Goal: Information Seeking & Learning: Learn about a topic

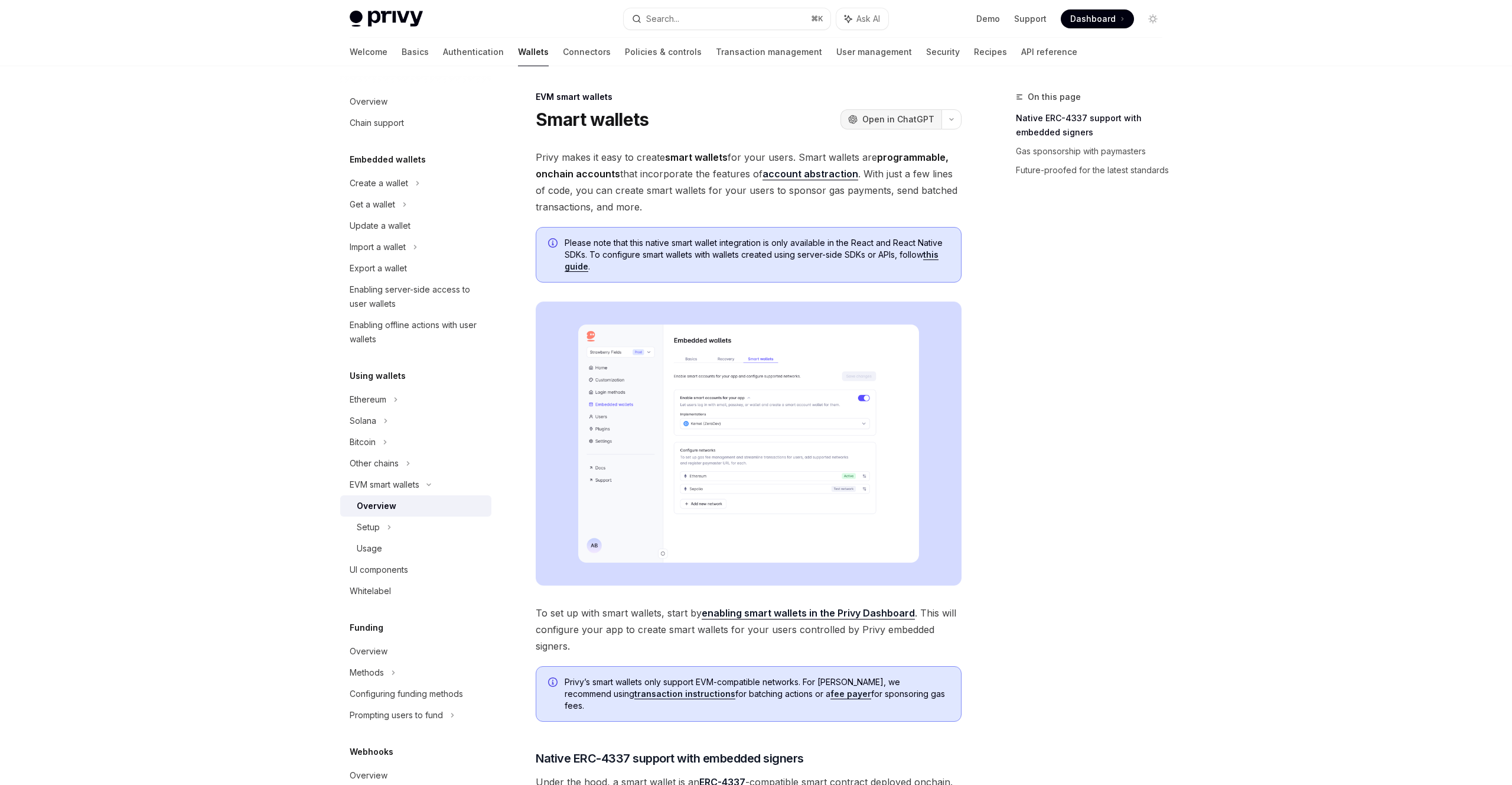
click at [897, 121] on span "Open in ChatGPT" at bounding box center [898, 119] width 72 height 12
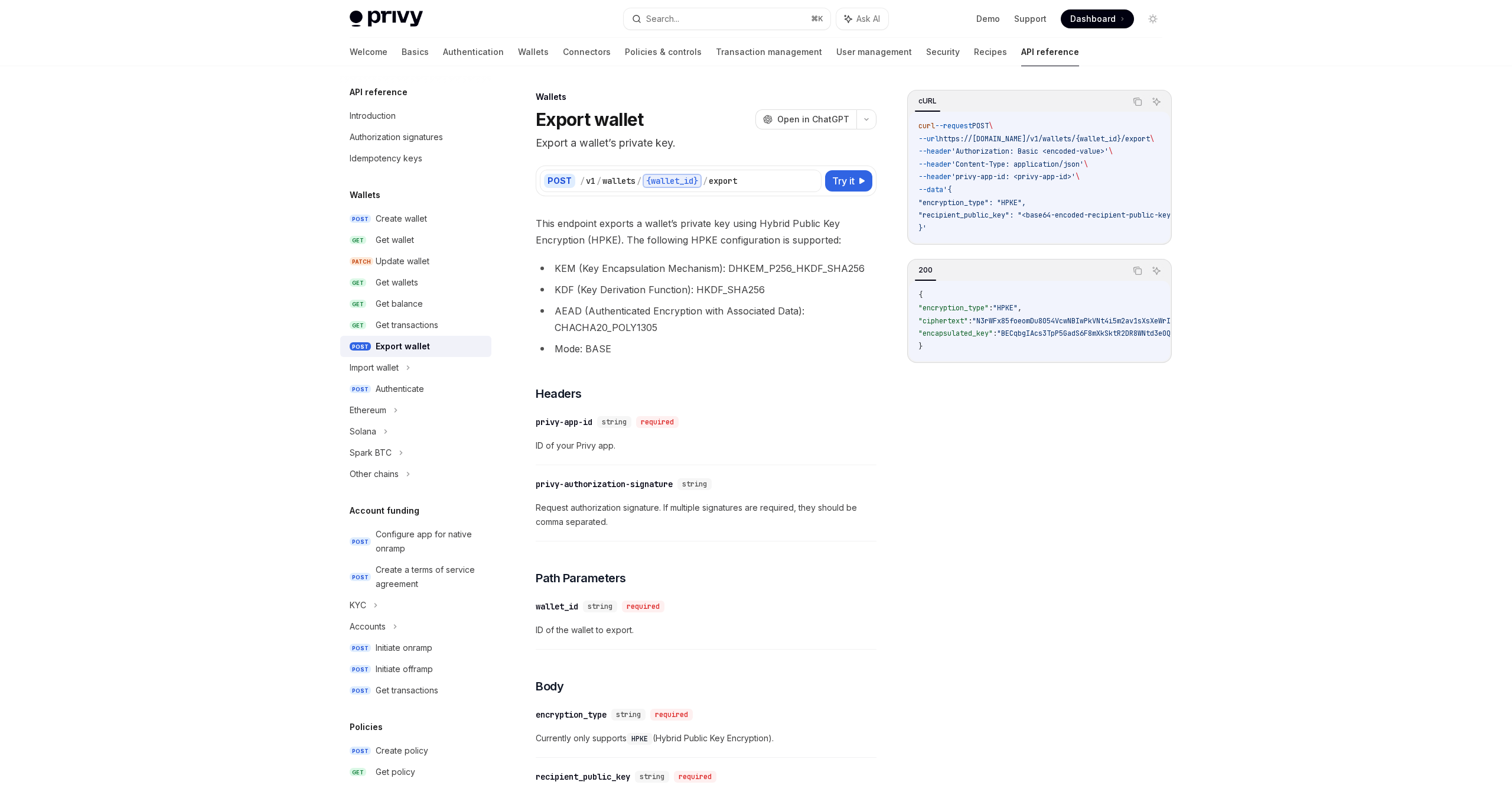
click at [1291, 128] on div "Privy Docs home page Search... ⌘ K Ask AI Demo Support Dashboard Dashboard Sear…" at bounding box center [756, 635] width 1512 height 1270
click at [926, 59] on link "Security" at bounding box center [943, 52] width 34 height 28
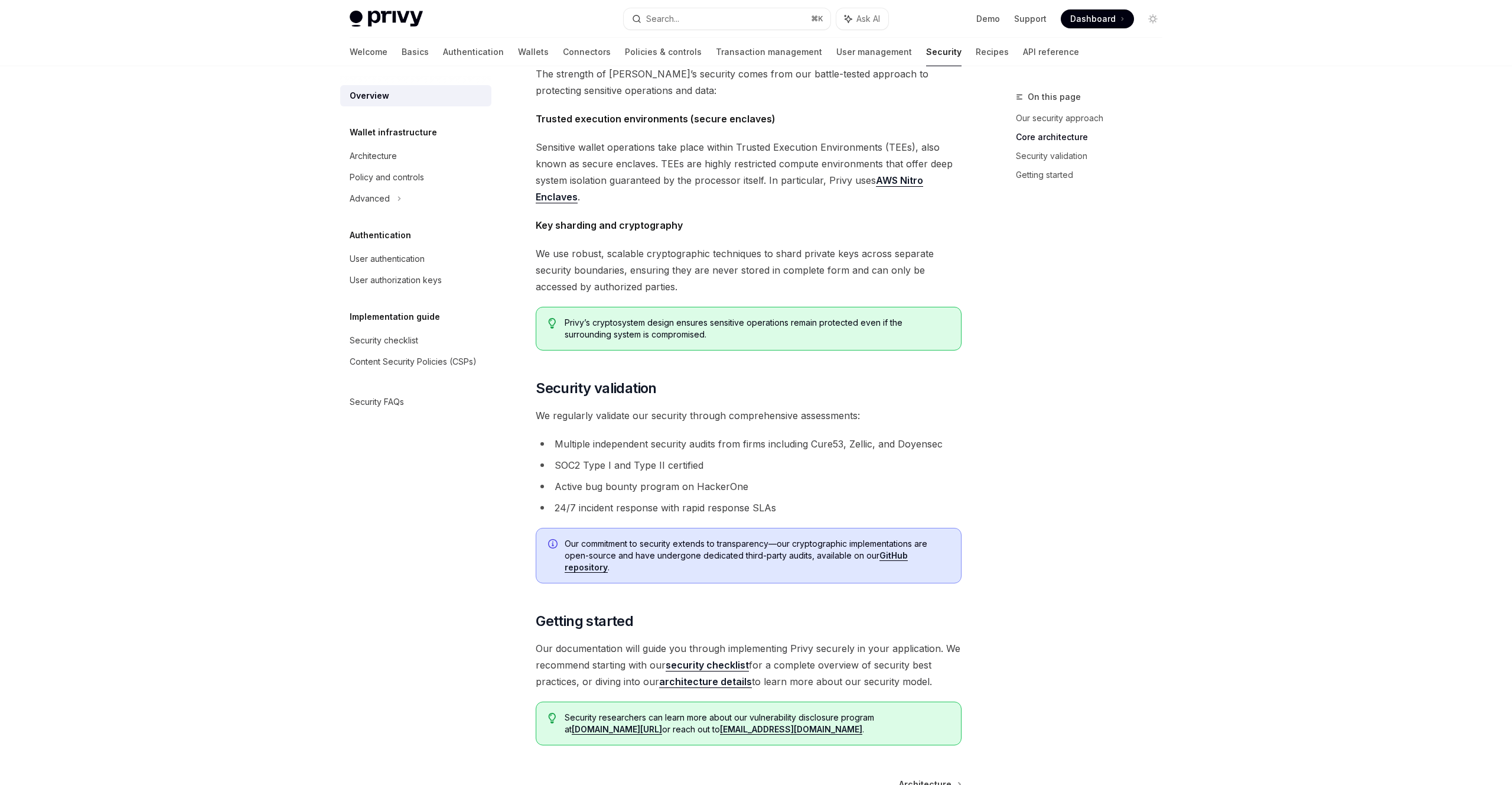
scroll to position [582, 0]
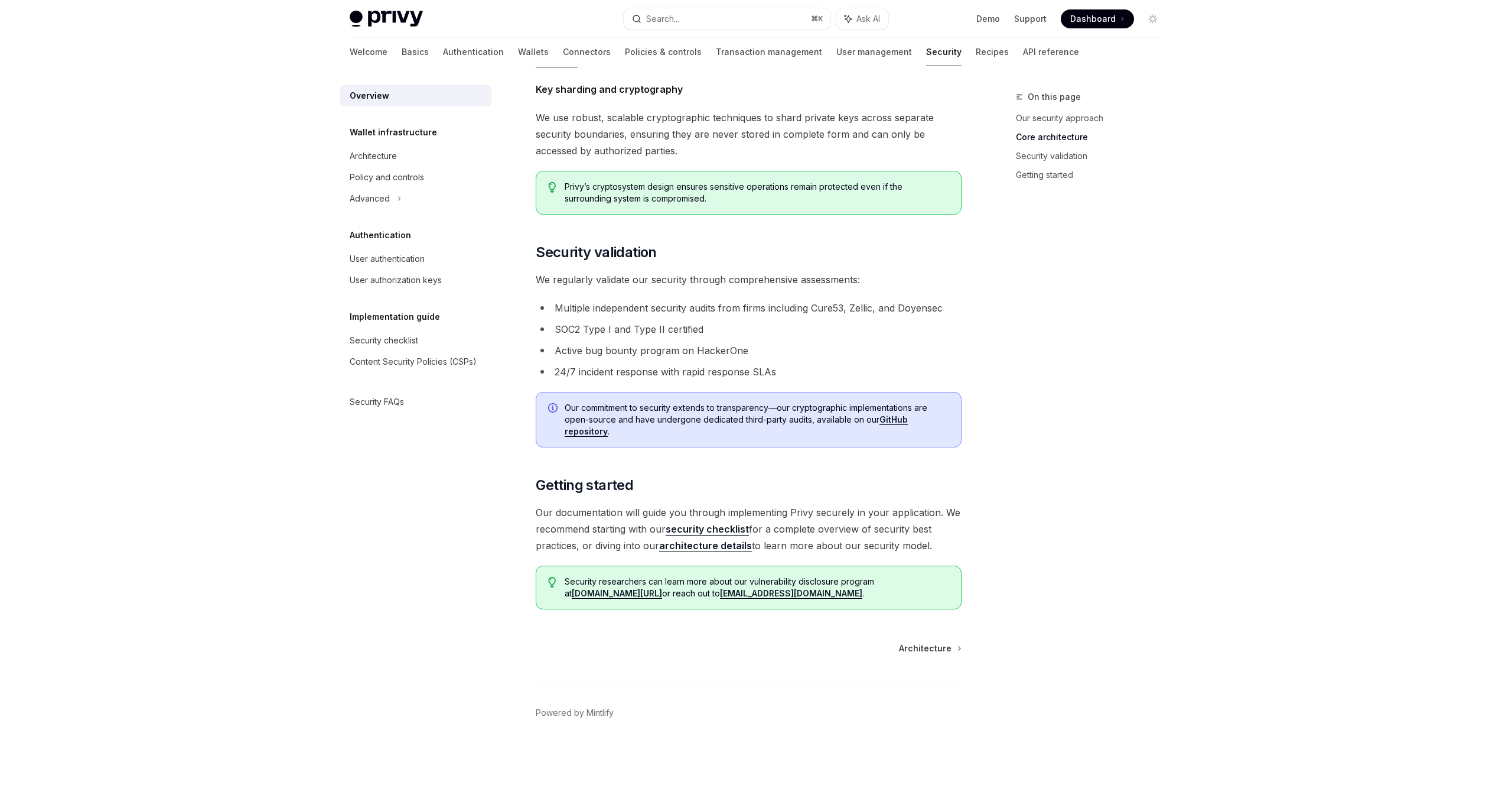
click at [928, 632] on div "Security OpenAI Open in ChatGPT OpenAI Open in ChatGPT The security of your use…" at bounding box center [637, 146] width 652 height 1277
click at [914, 647] on span "Architecture" at bounding box center [925, 648] width 52 height 12
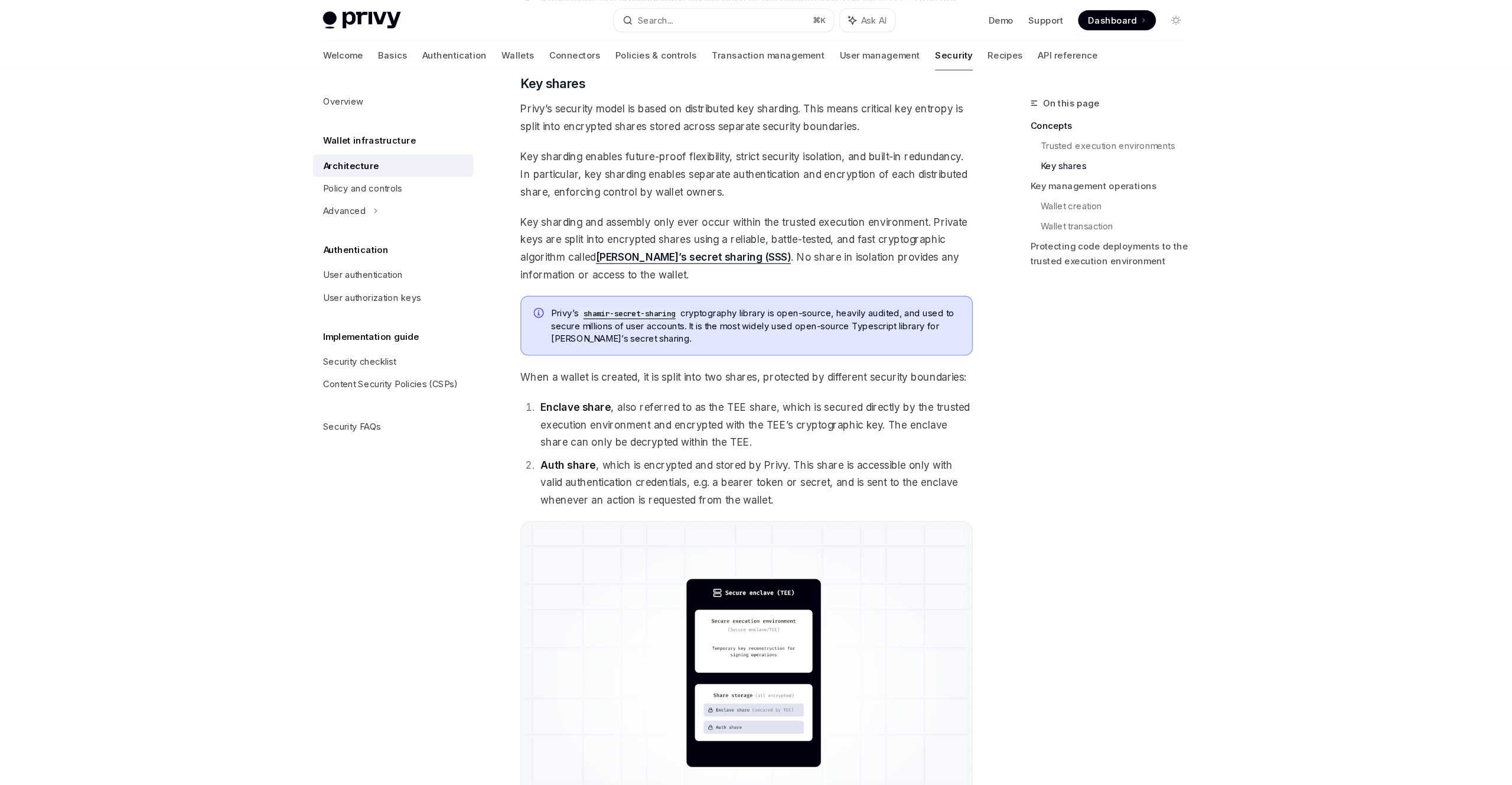
scroll to position [545, 0]
click at [836, 219] on span "Key sharding and assembly only ever occur within the trusted execution environm…" at bounding box center [748, 235] width 426 height 66
click at [820, 203] on span "Key sharding and assembly only ever occur within the trusted execution environm…" at bounding box center [748, 235] width 426 height 66
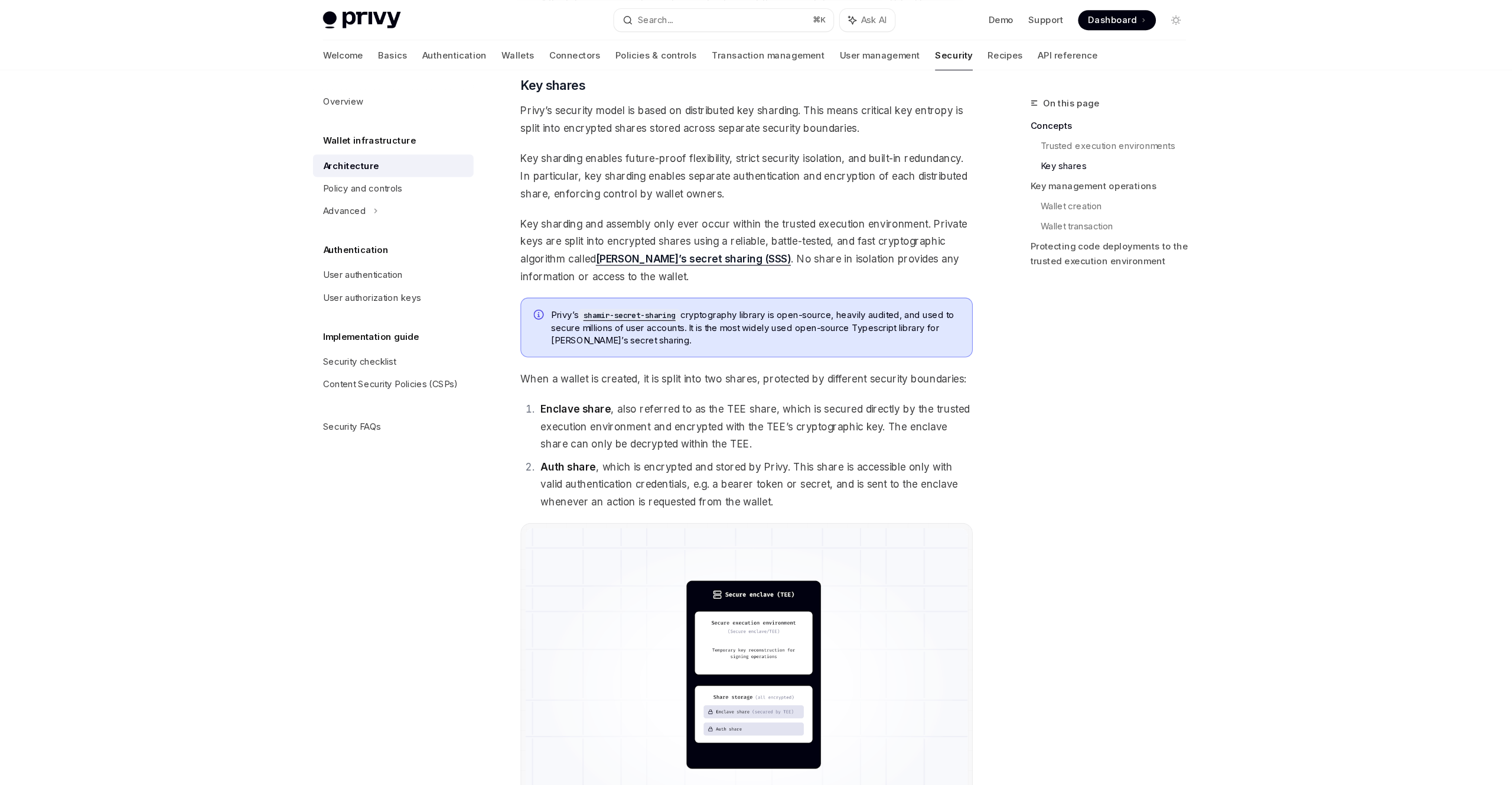
click at [870, 166] on span "Key sharding enables future-proof flexibility, strict security isolation, and b…" at bounding box center [748, 165] width 426 height 50
click at [773, 142] on span "Key sharding enables future-proof flexibility, strict security isolation, and b…" at bounding box center [748, 165] width 426 height 50
click at [773, 184] on span "Key sharding enables future-proof flexibility, strict security isolation, and b…" at bounding box center [748, 165] width 426 height 50
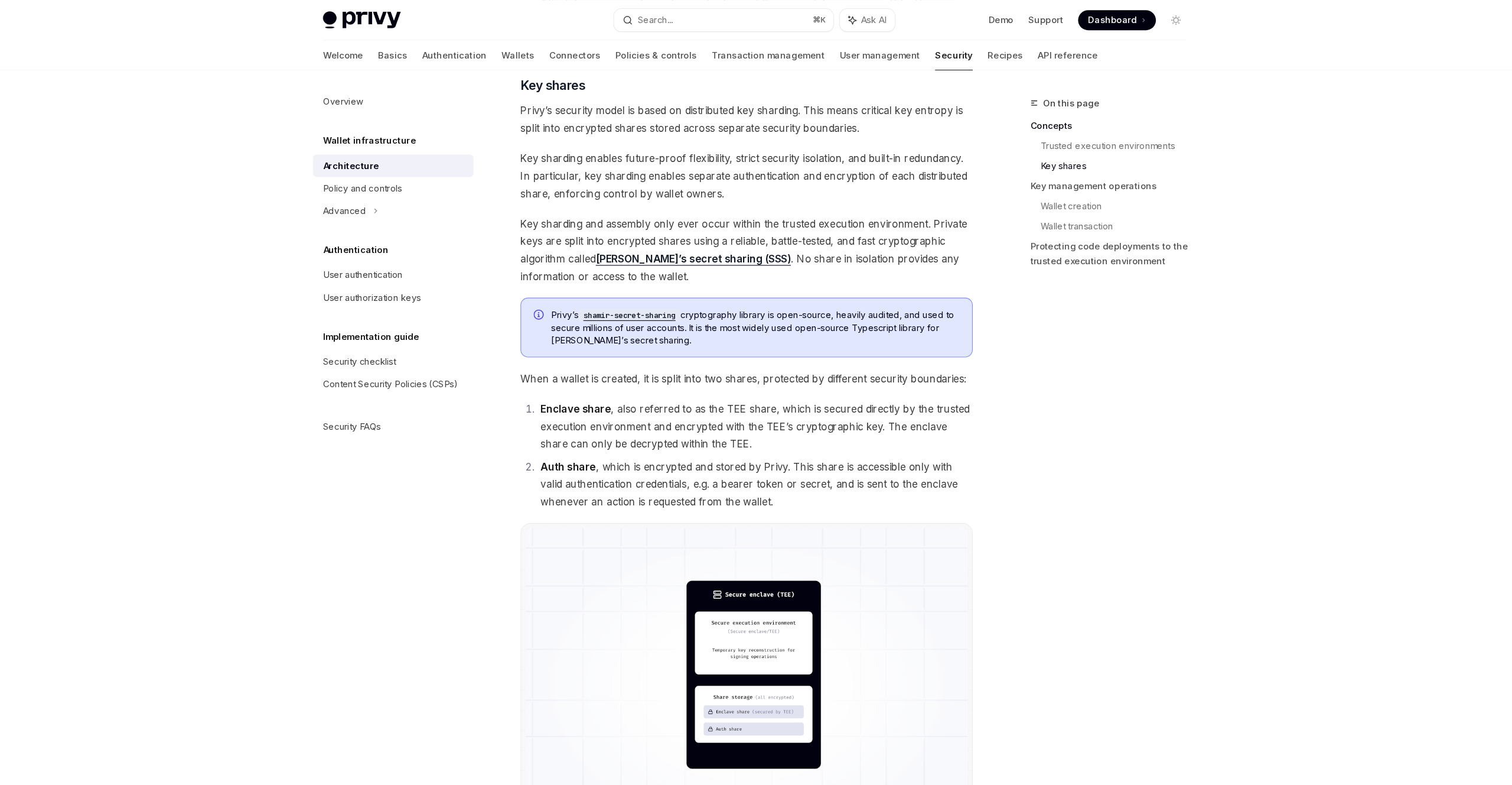
click at [773, 184] on span "Key sharding enables future-proof flexibility, strict security isolation, and b…" at bounding box center [748, 165] width 426 height 50
click at [807, 261] on span "Key sharding and assembly only ever occur within the trusted execution environm…" at bounding box center [748, 235] width 426 height 66
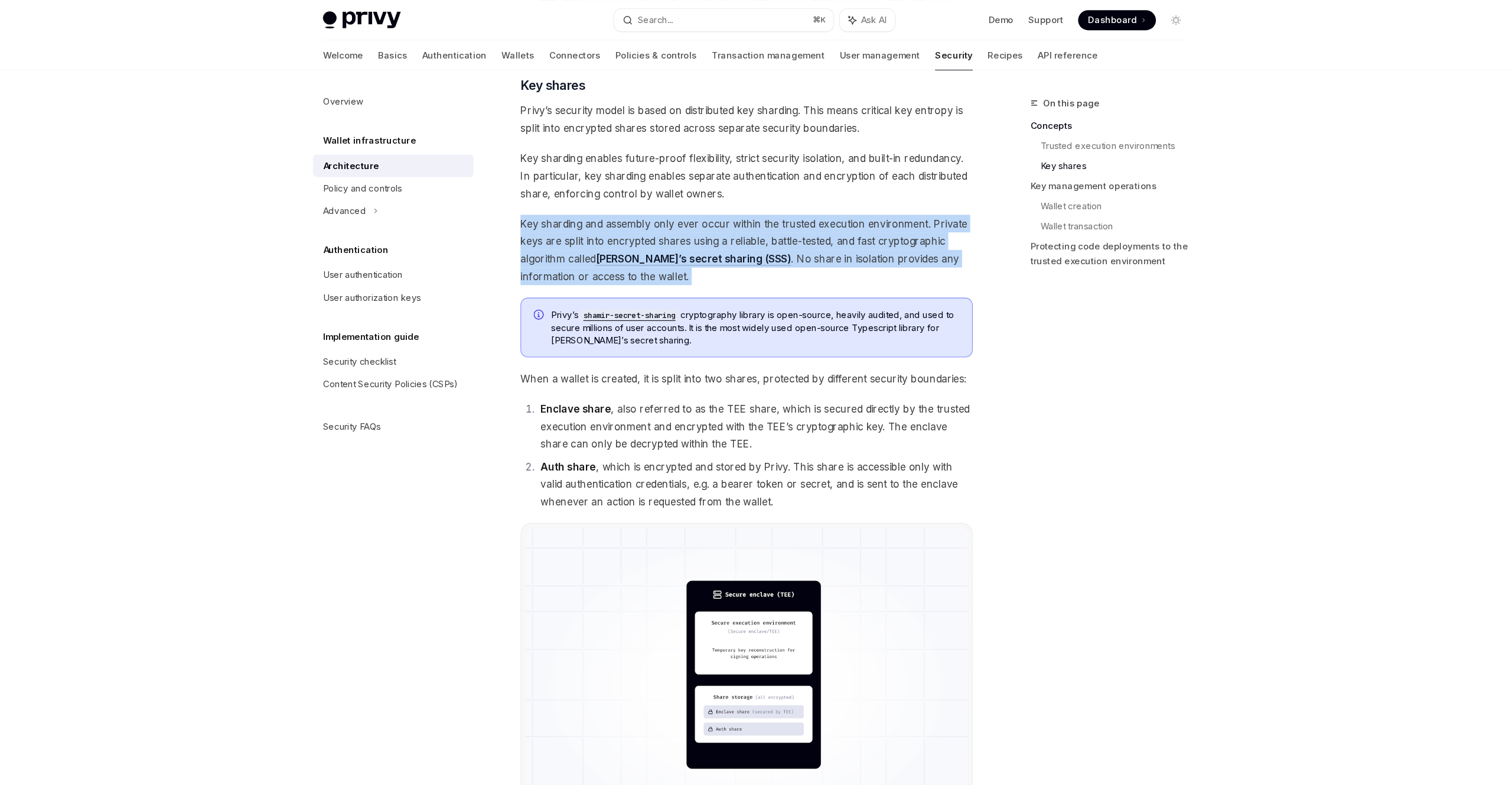
click at [863, 267] on span "Key sharding and assembly only ever occur within the trusted execution environm…" at bounding box center [748, 235] width 426 height 66
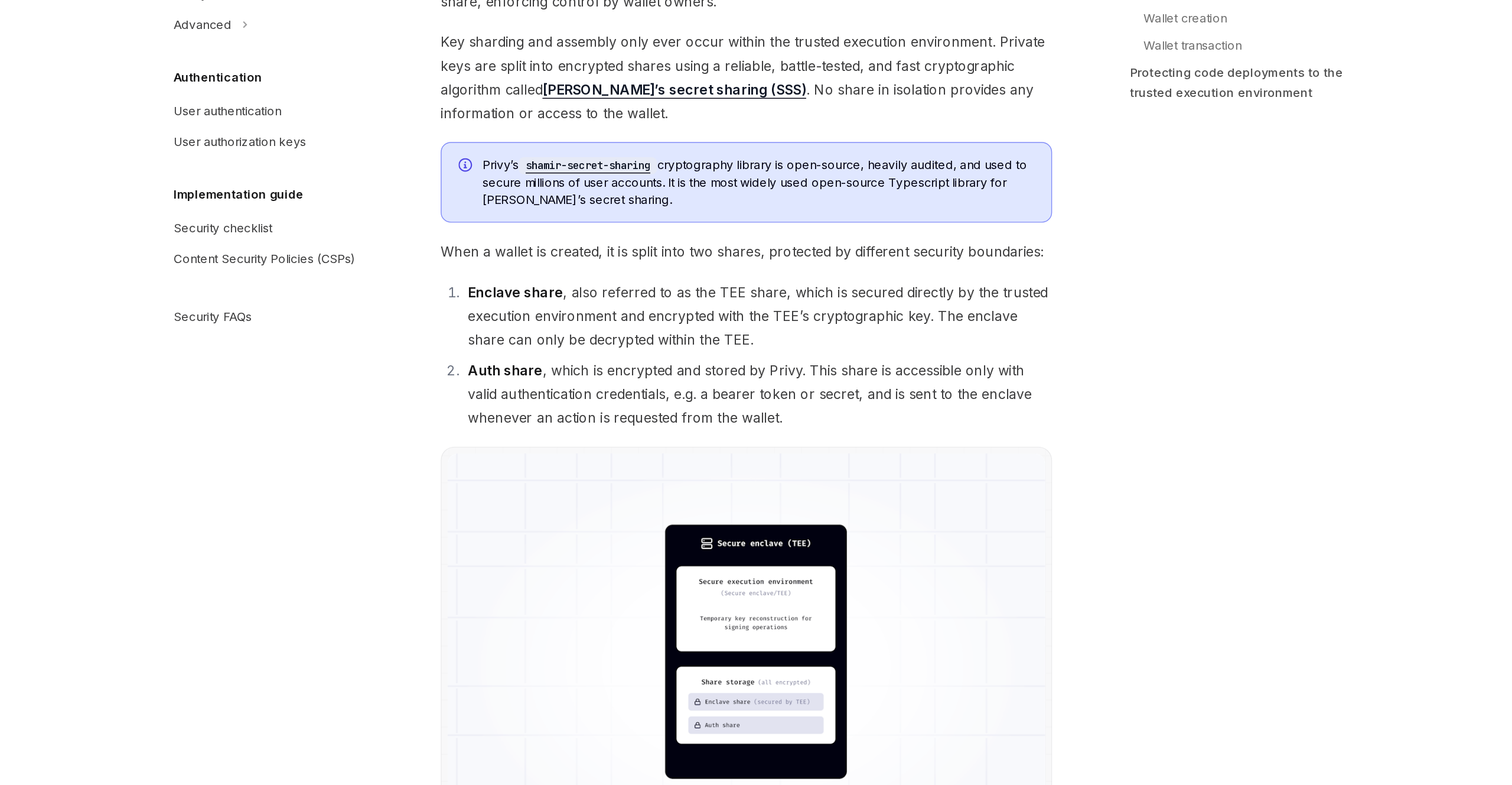
click at [784, 467] on li "Auth share , which is encrypted and stored by Privy. This share is accessible o…" at bounding box center [756, 455] width 411 height 50
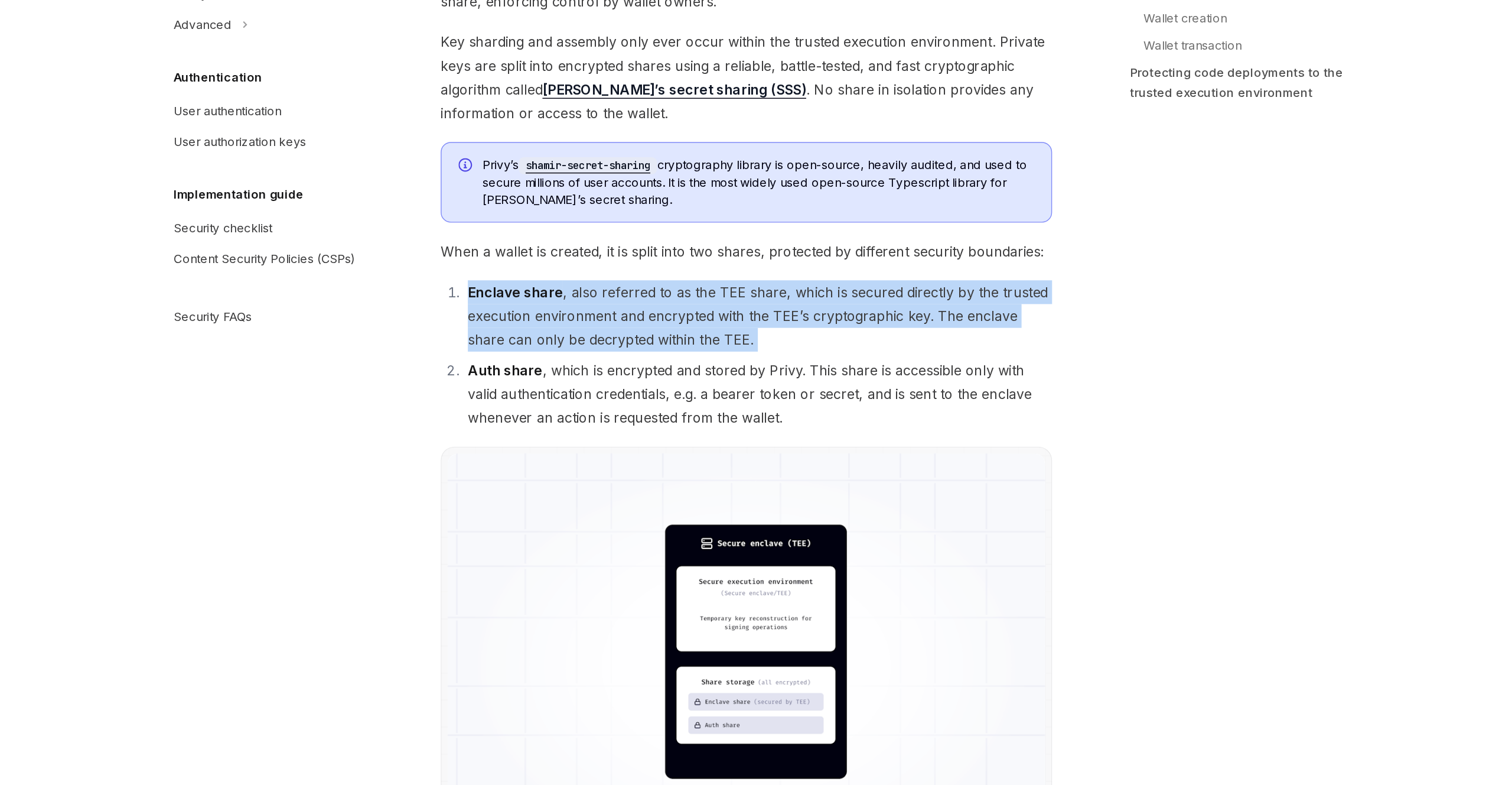
click at [841, 467] on li "Auth share , which is encrypted and stored by Privy. This share is accessible o…" at bounding box center [756, 455] width 411 height 50
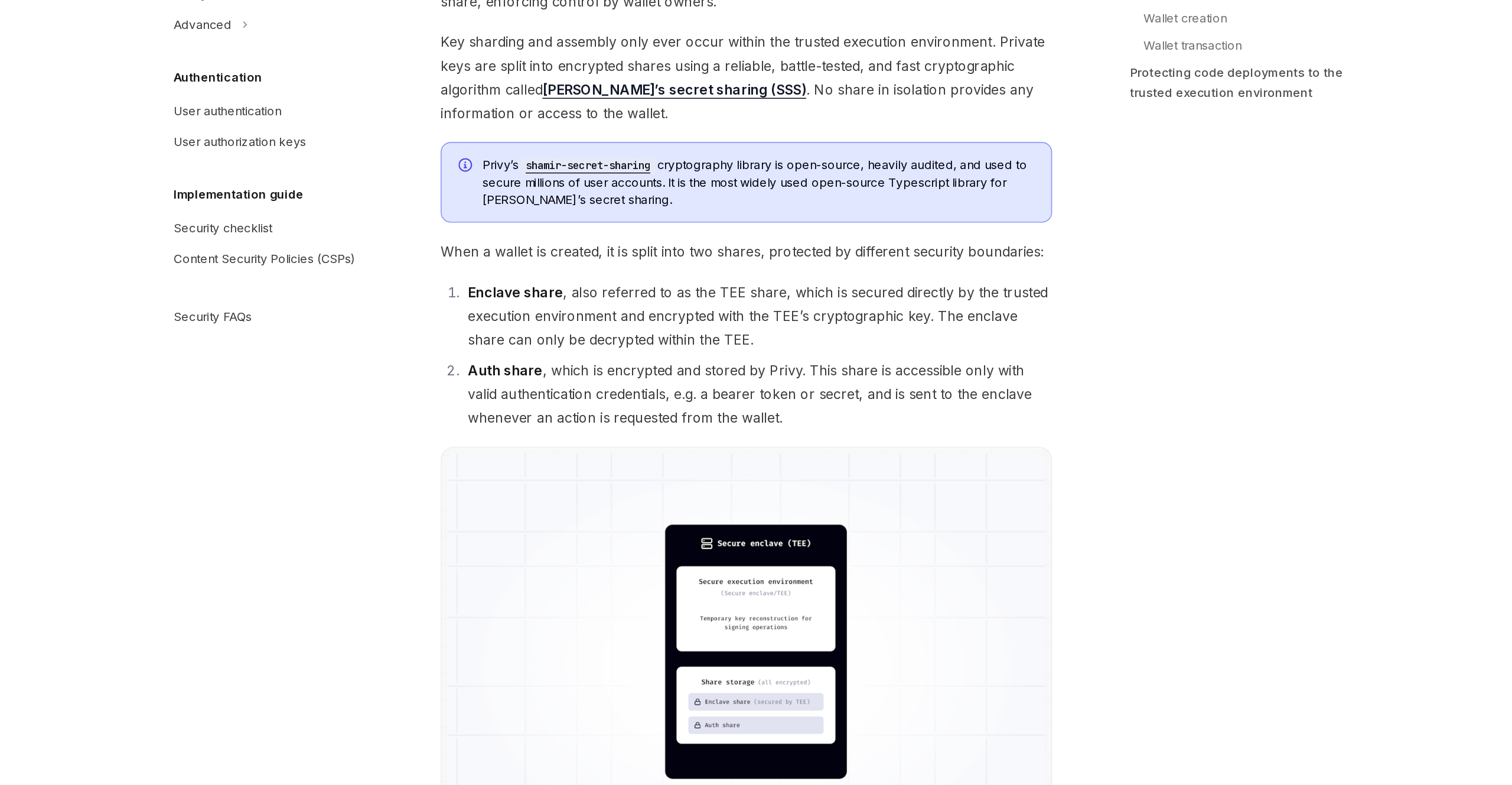
click at [841, 467] on li "Auth share , which is encrypted and stored by Privy. This share is accessible o…" at bounding box center [756, 455] width 411 height 50
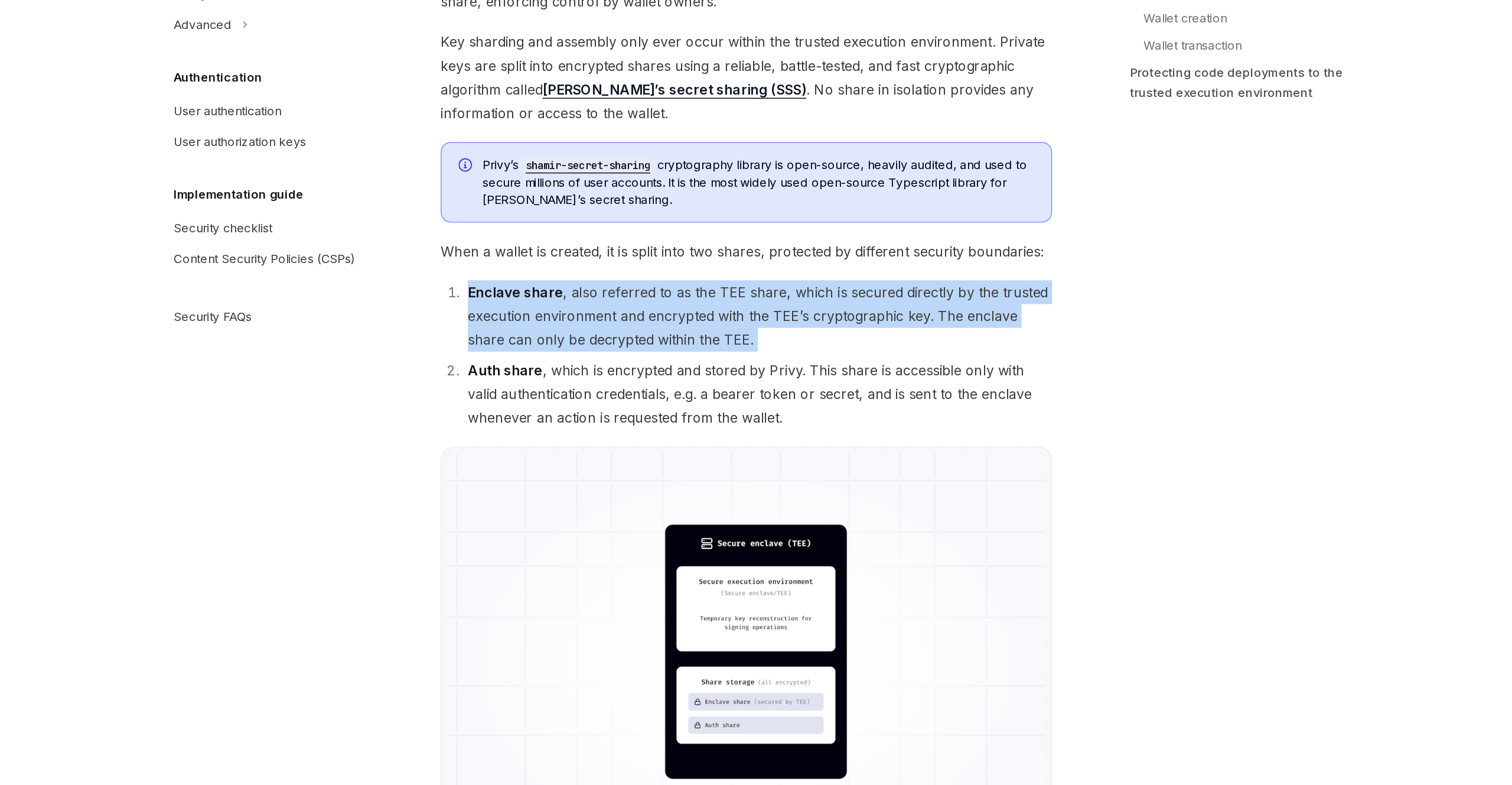
click at [728, 452] on li "Auth share , which is encrypted and stored by Privy. This share is accessible o…" at bounding box center [756, 455] width 411 height 50
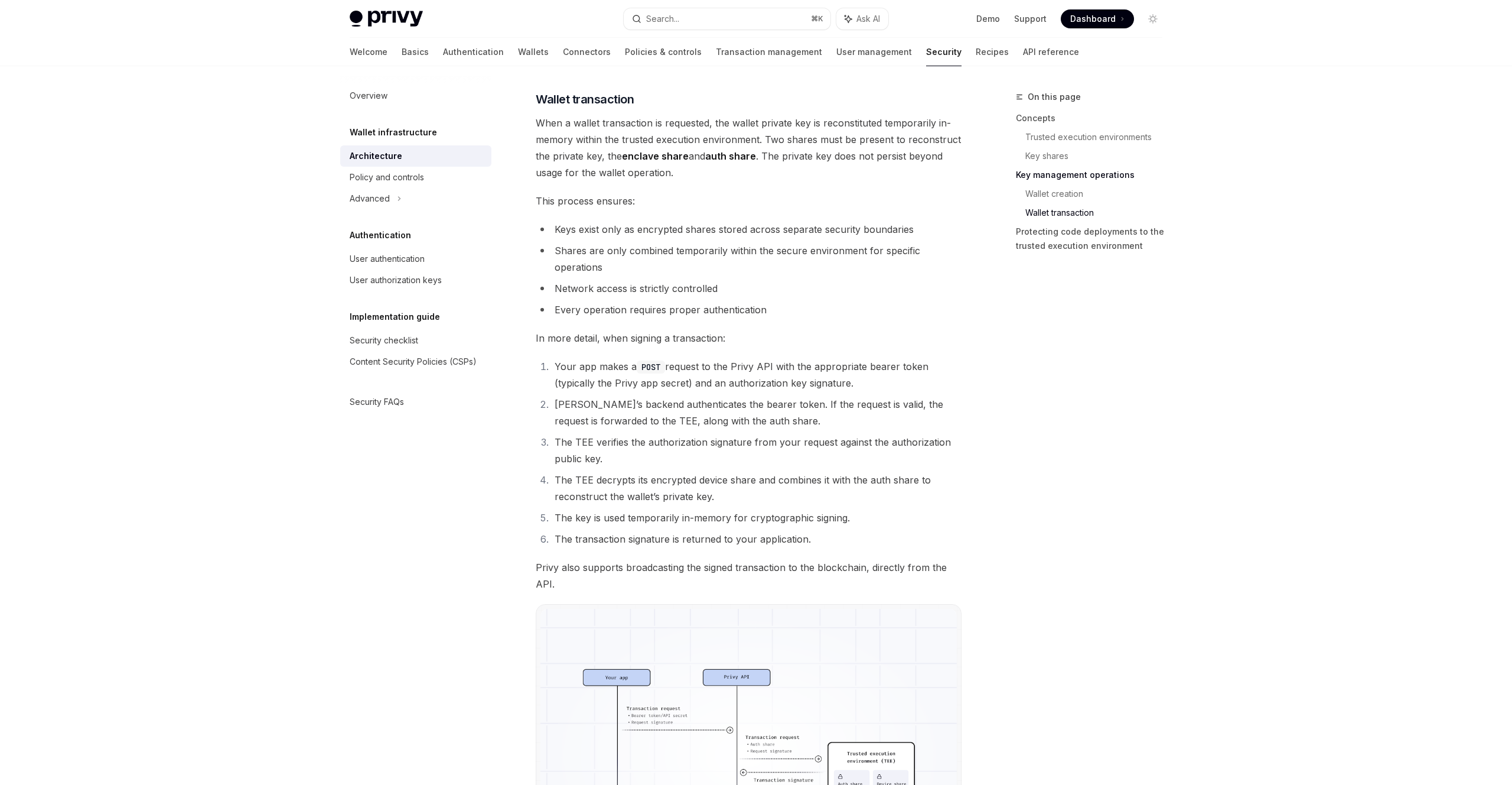
scroll to position [1249, 0]
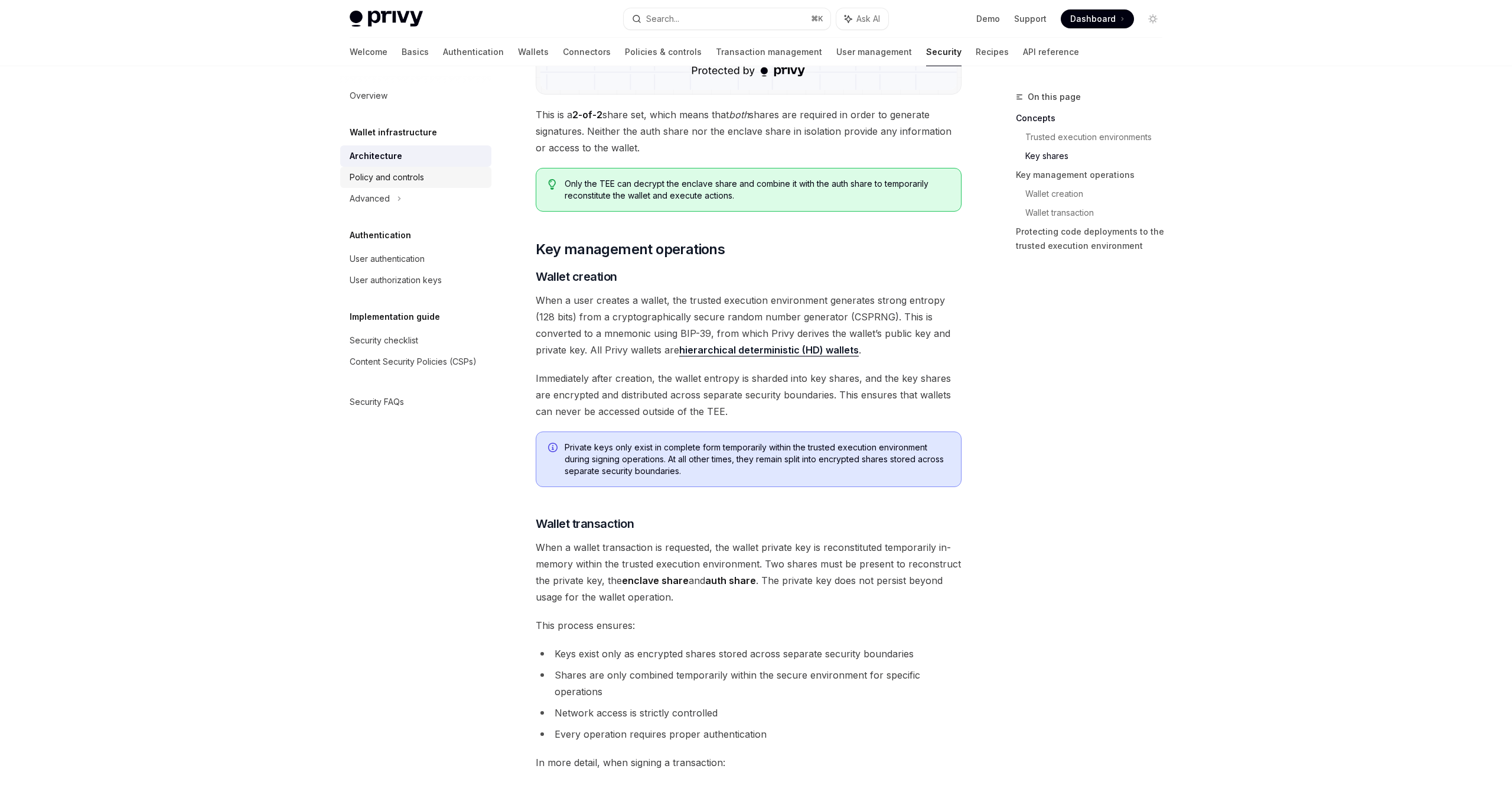
click at [439, 172] on div "Policy and controls" at bounding box center [417, 177] width 135 height 14
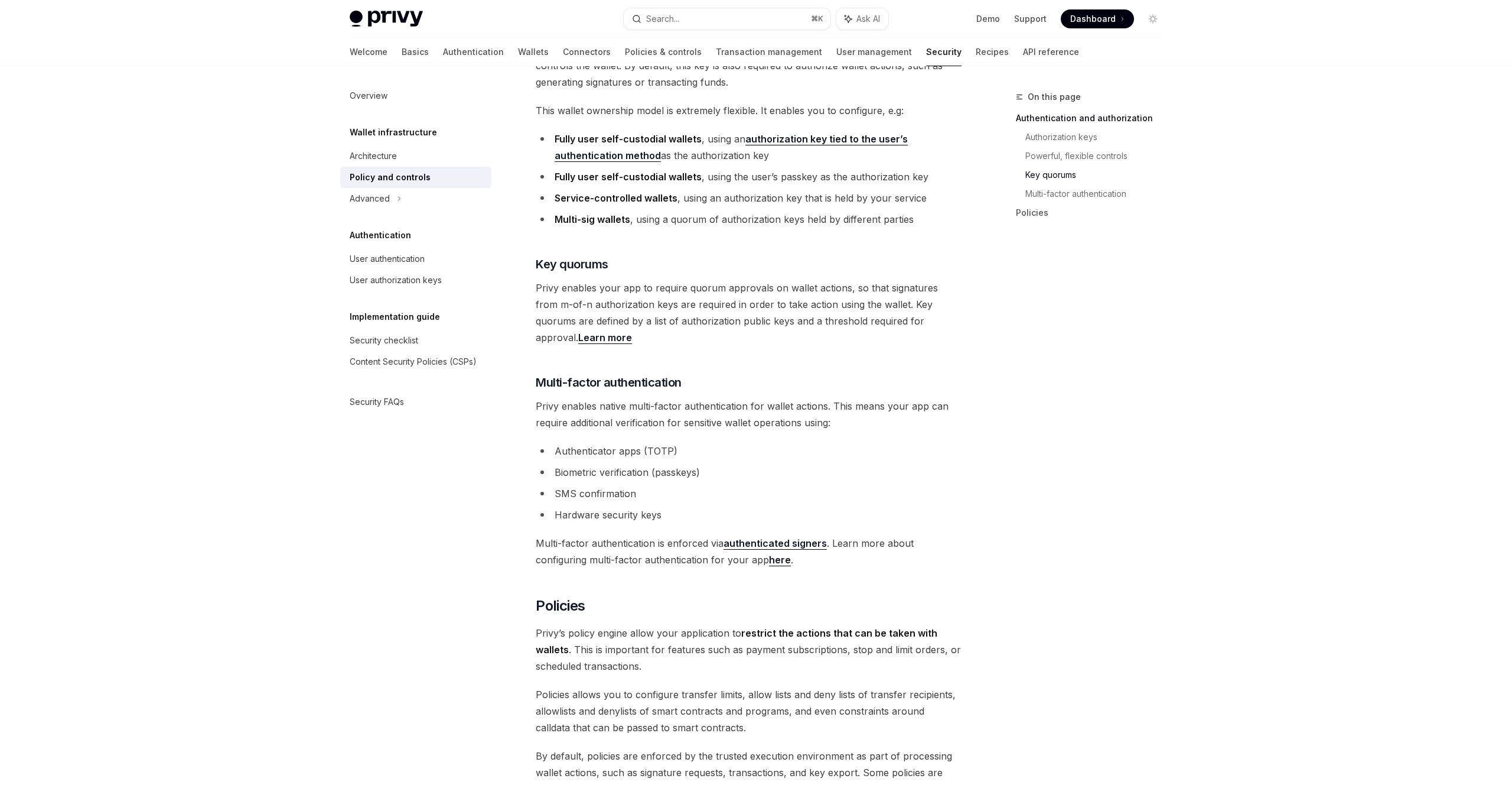
scroll to position [1221, 0]
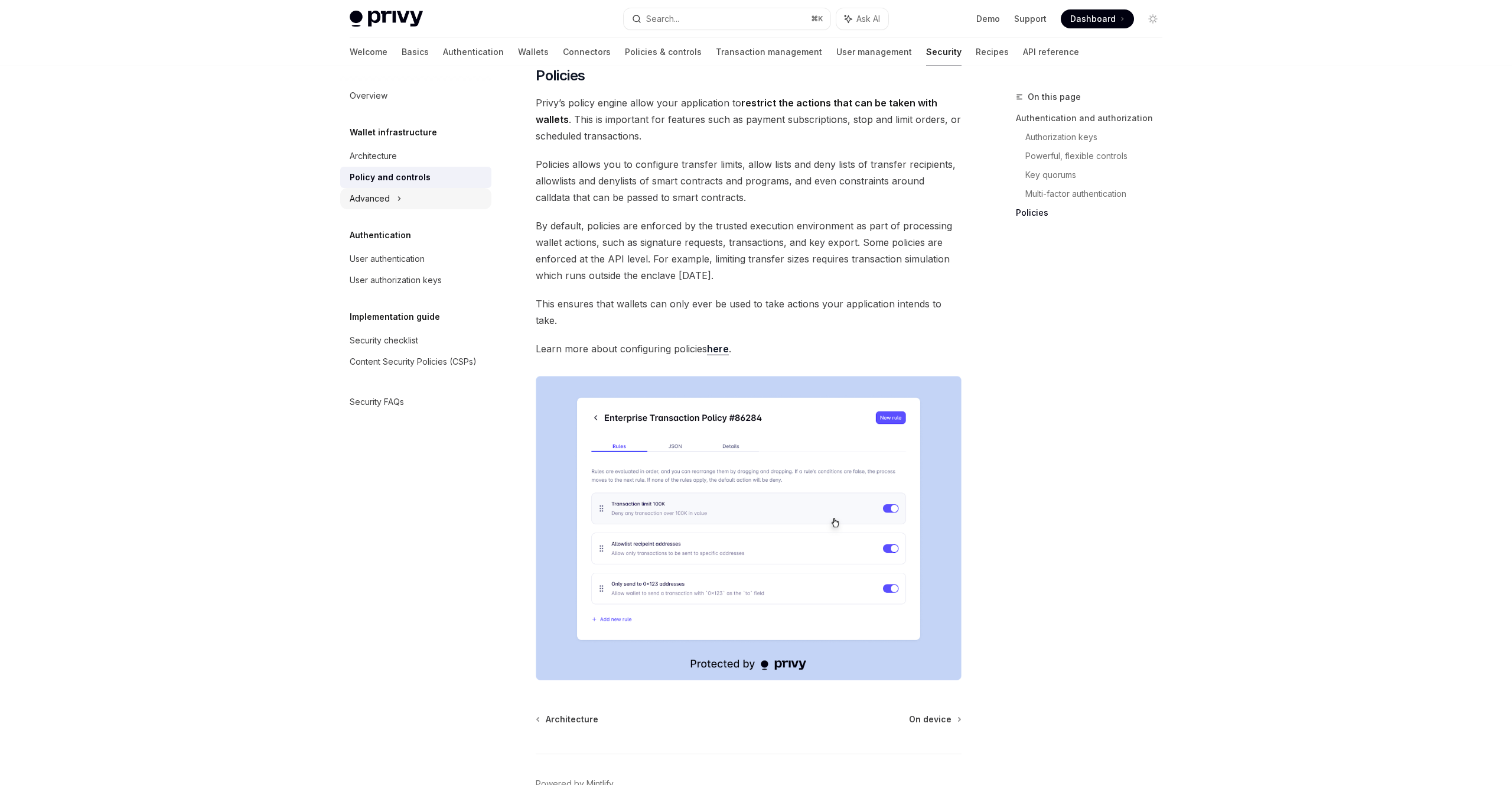
click at [388, 199] on div "Advanced" at bounding box center [370, 198] width 40 height 14
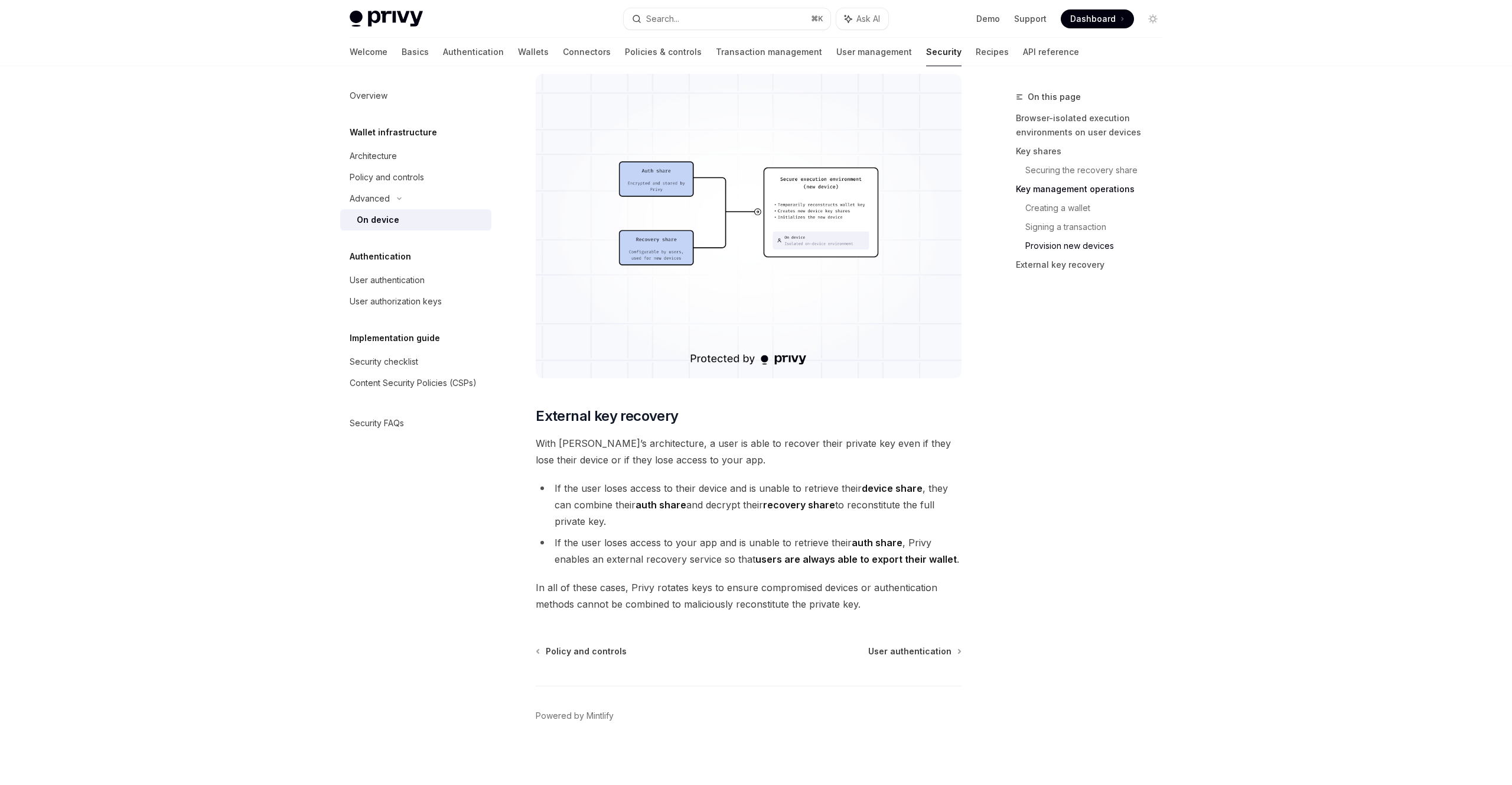
scroll to position [2991, 0]
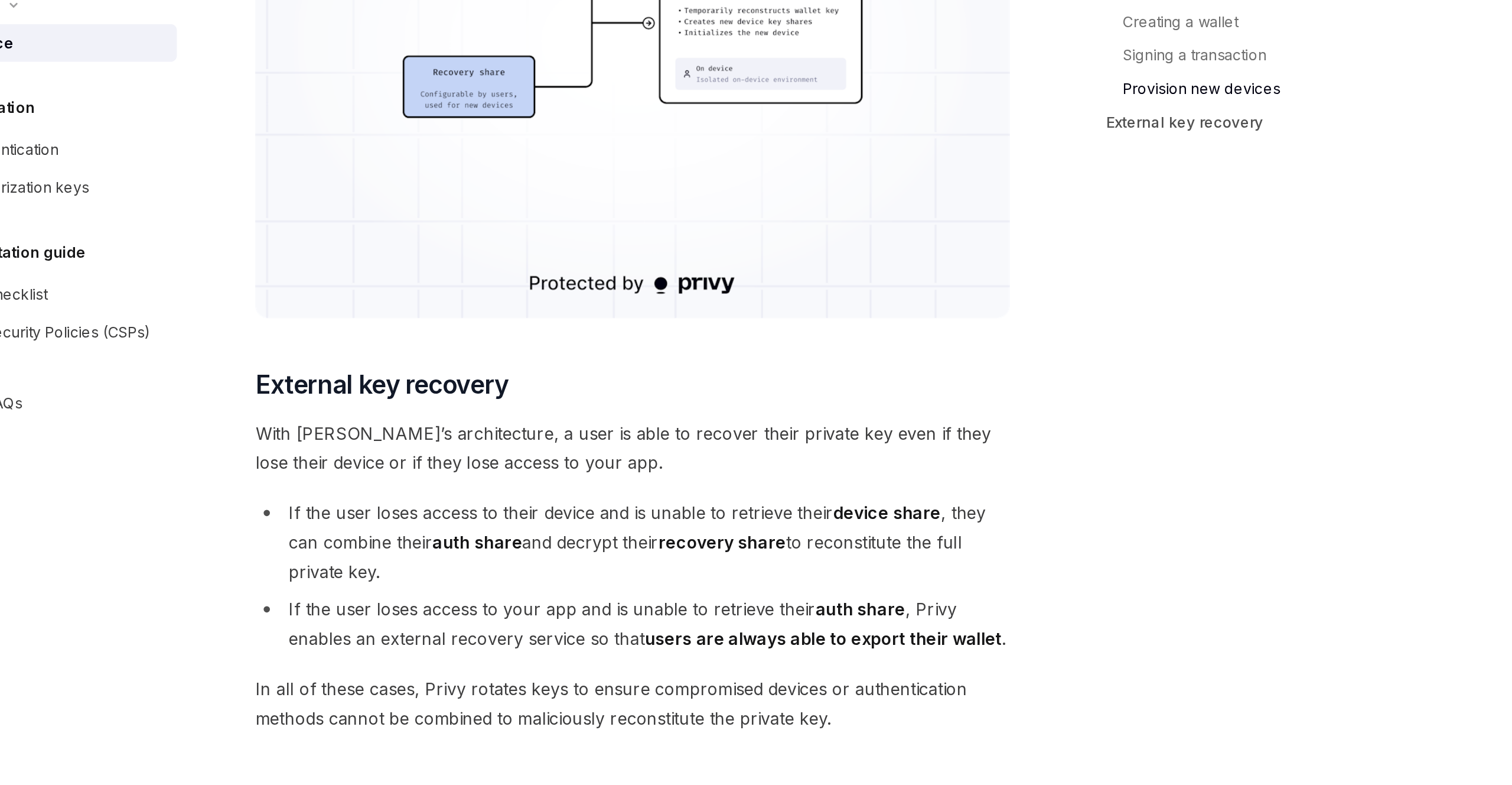
click at [851, 447] on span "With [PERSON_NAME]’s architecture, a user is able to recover their private key …" at bounding box center [748, 449] width 426 height 33
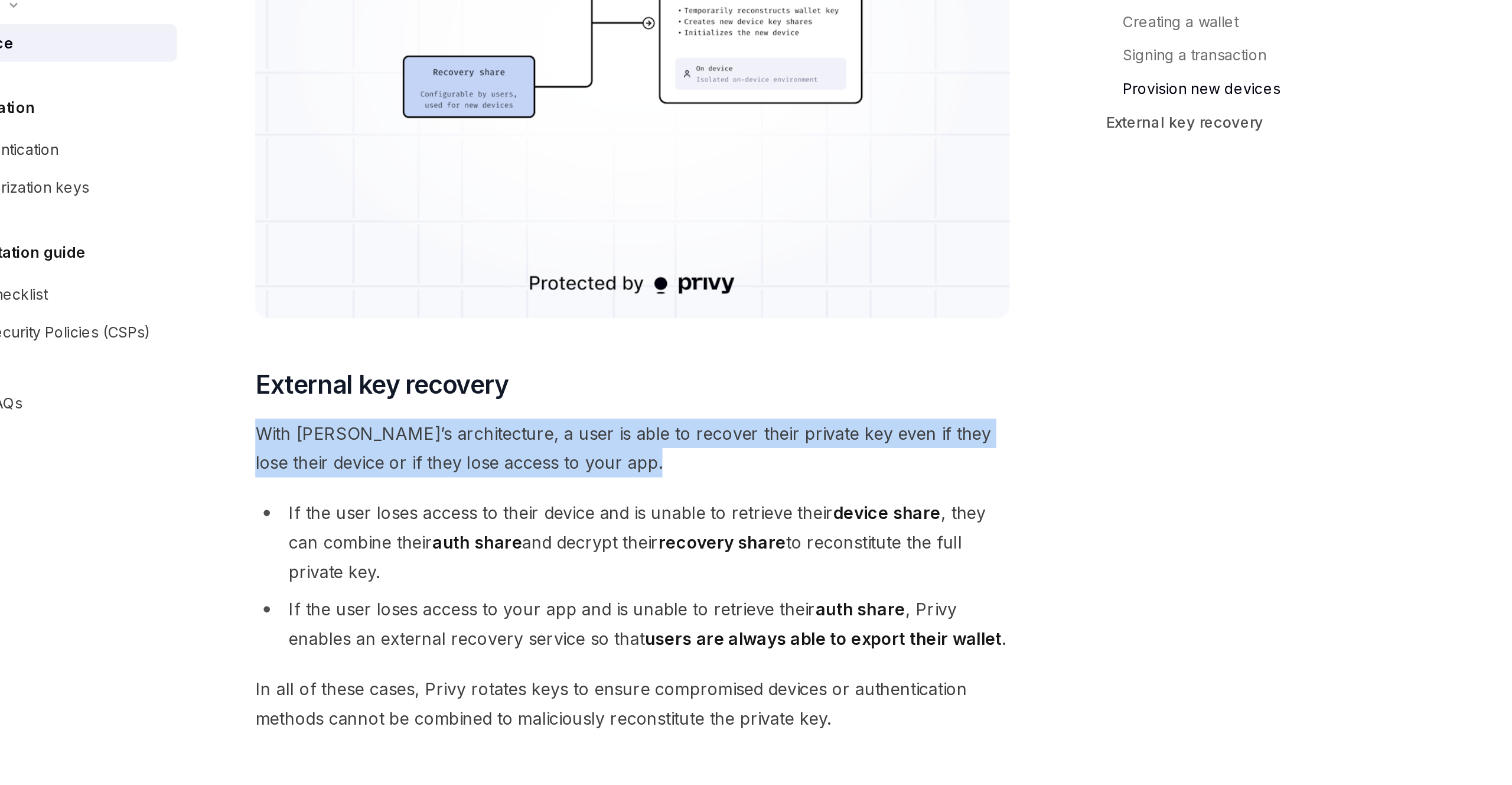
click at [888, 460] on span "With [PERSON_NAME]’s architecture, a user is able to recover their private key …" at bounding box center [748, 449] width 426 height 33
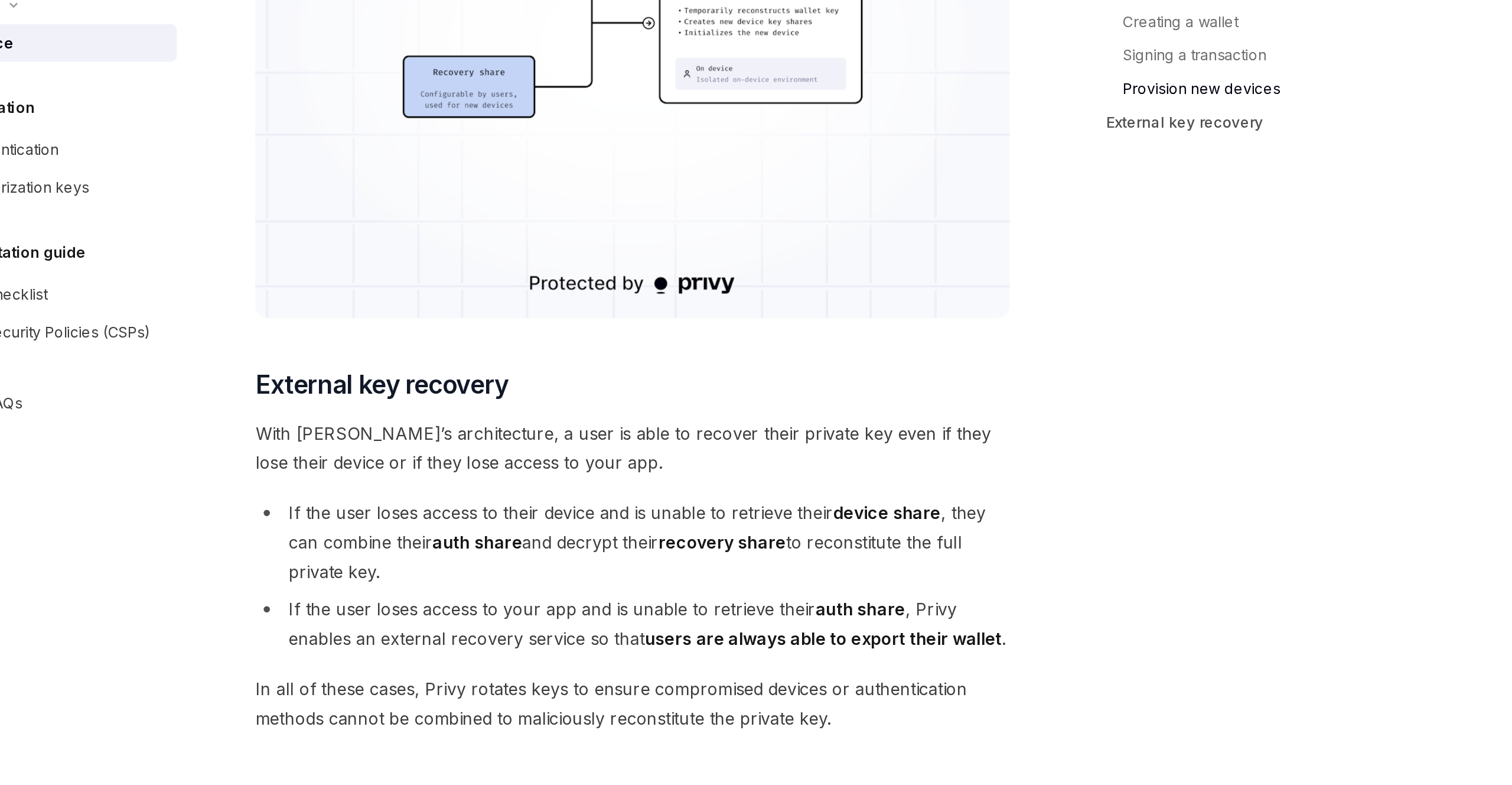
click at [888, 460] on span "With [PERSON_NAME]’s architecture, a user is able to recover their private key …" at bounding box center [748, 449] width 426 height 33
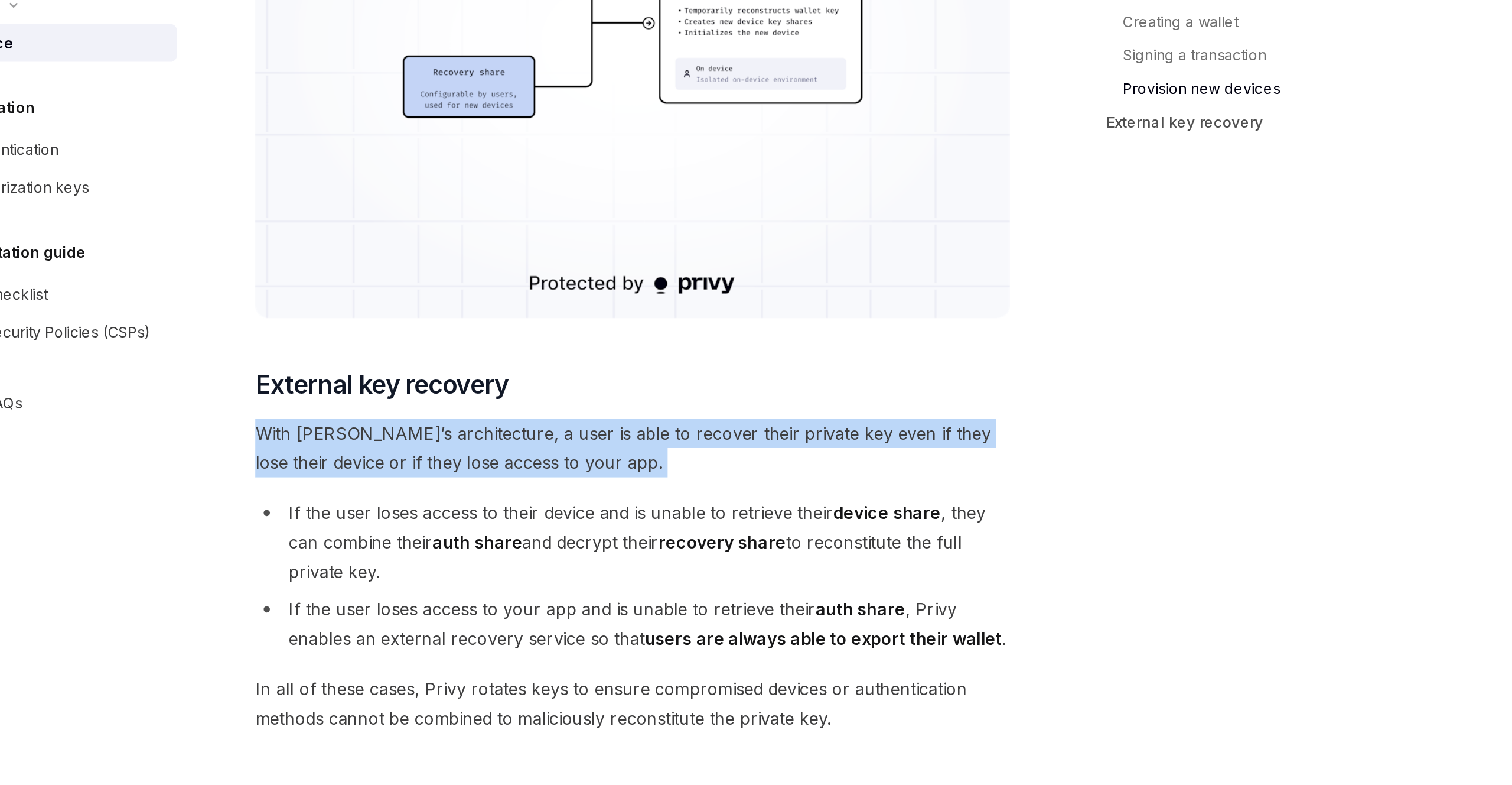
click at [918, 463] on span "With [PERSON_NAME]’s architecture, a user is able to recover their private key …" at bounding box center [748, 449] width 426 height 33
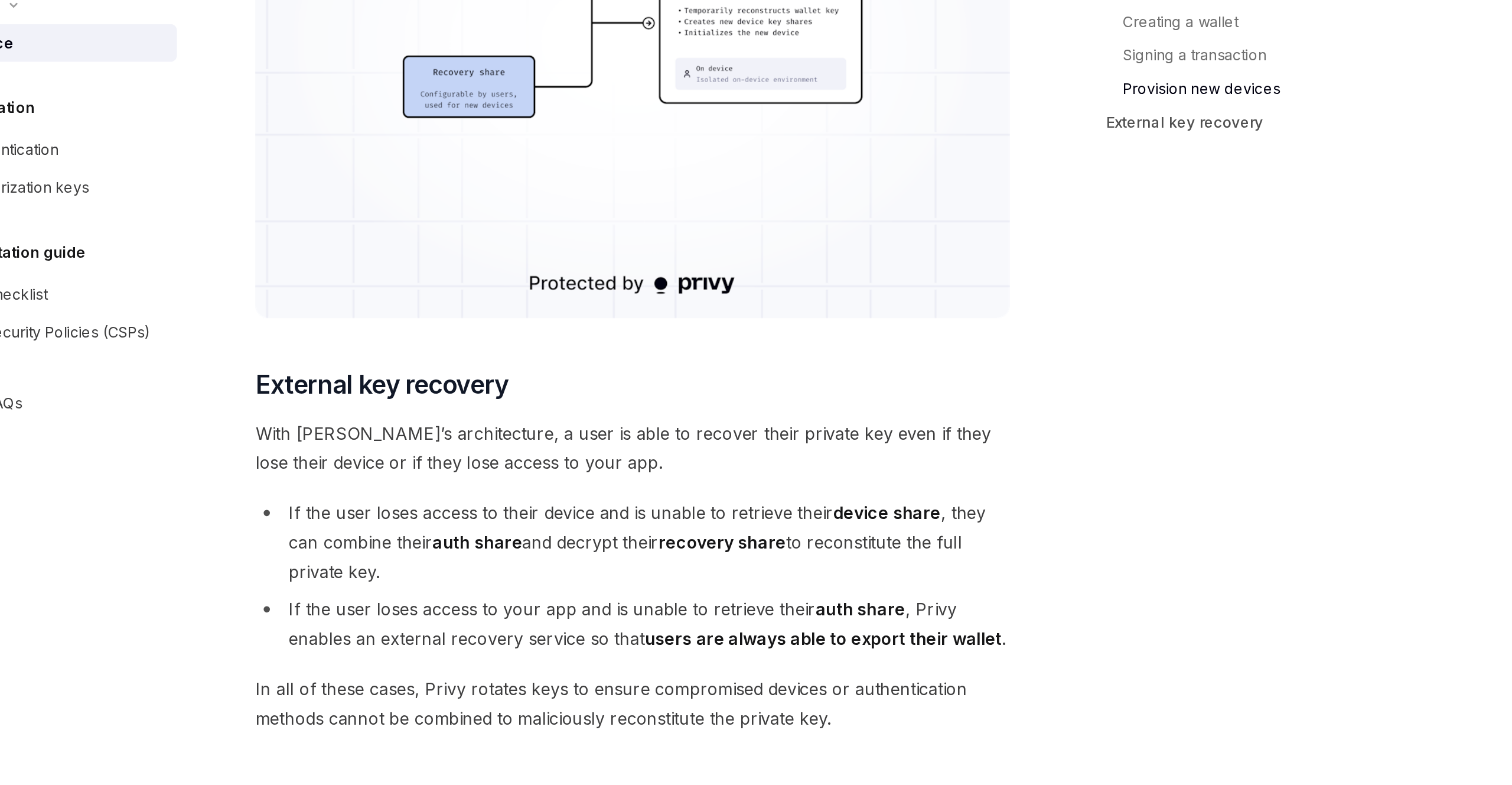
click at [918, 463] on span "With [PERSON_NAME]’s architecture, a user is able to recover their private key …" at bounding box center [748, 449] width 426 height 33
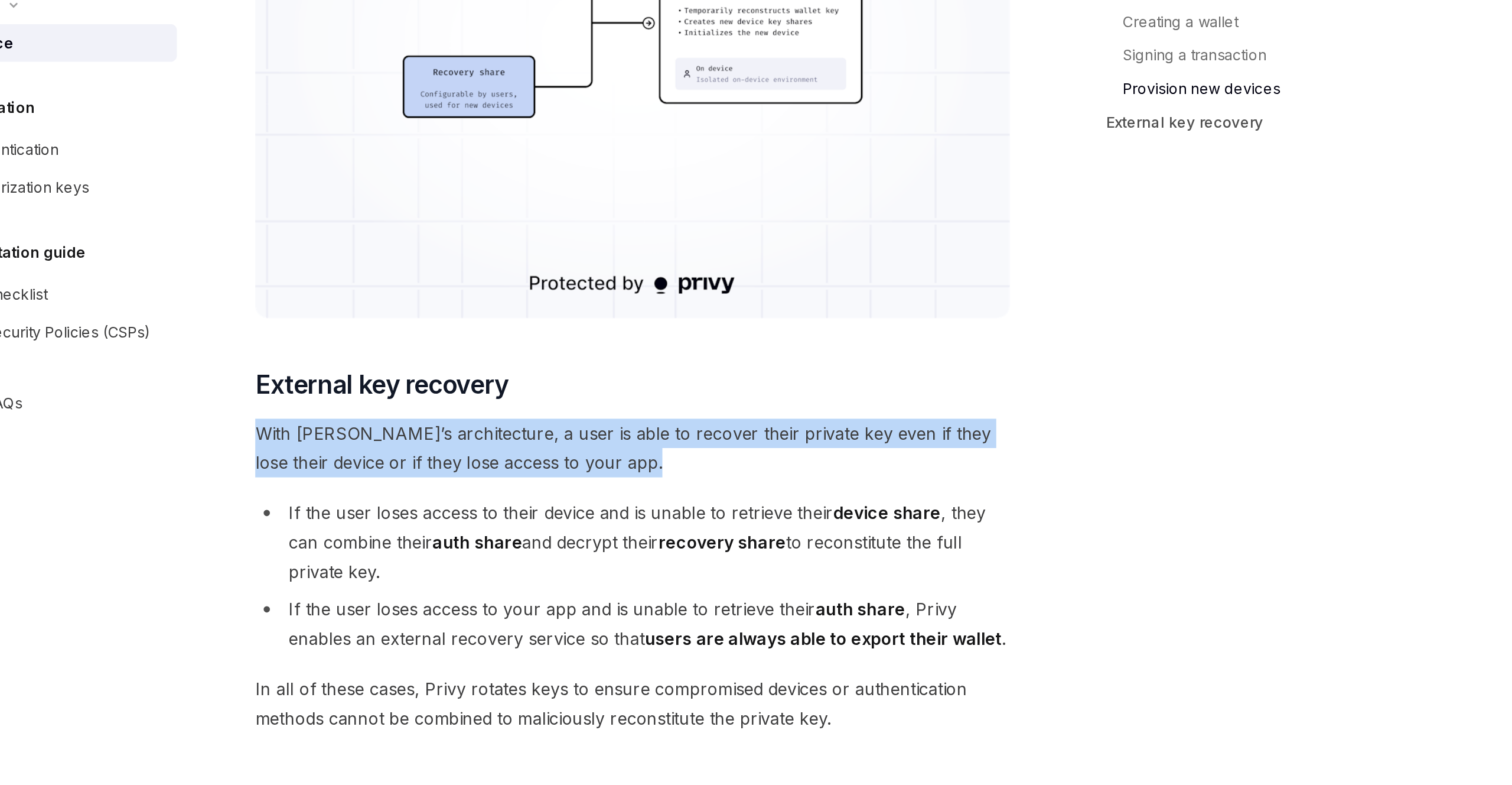
click at [852, 457] on span "With [PERSON_NAME]’s architecture, a user is able to recover their private key …" at bounding box center [748, 449] width 426 height 33
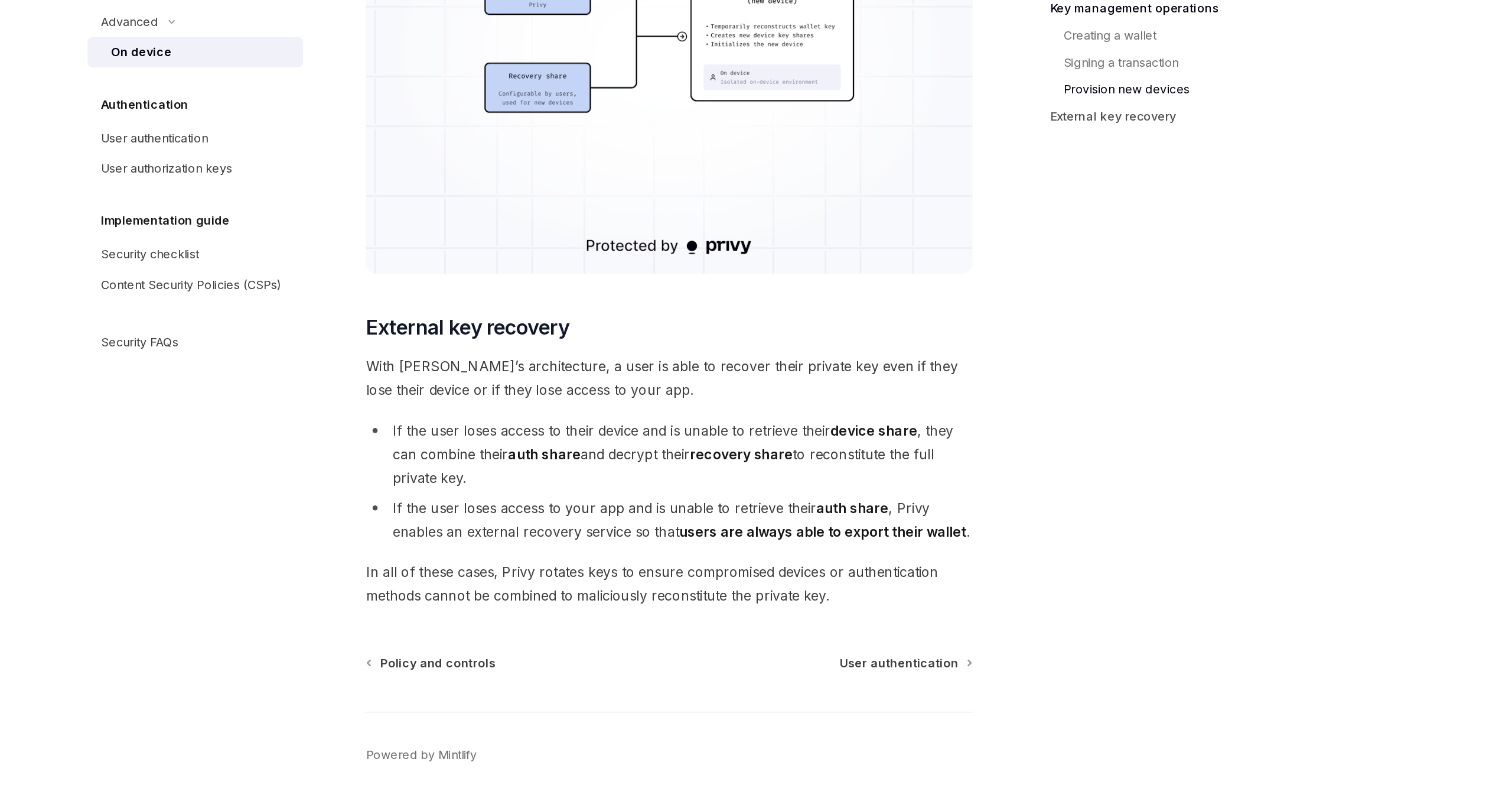
click at [929, 655] on div "Policy and controls User authentication Powered by [PERSON_NAME]" at bounding box center [748, 713] width 426 height 142
click at [928, 651] on span "User authentication" at bounding box center [910, 648] width 83 height 12
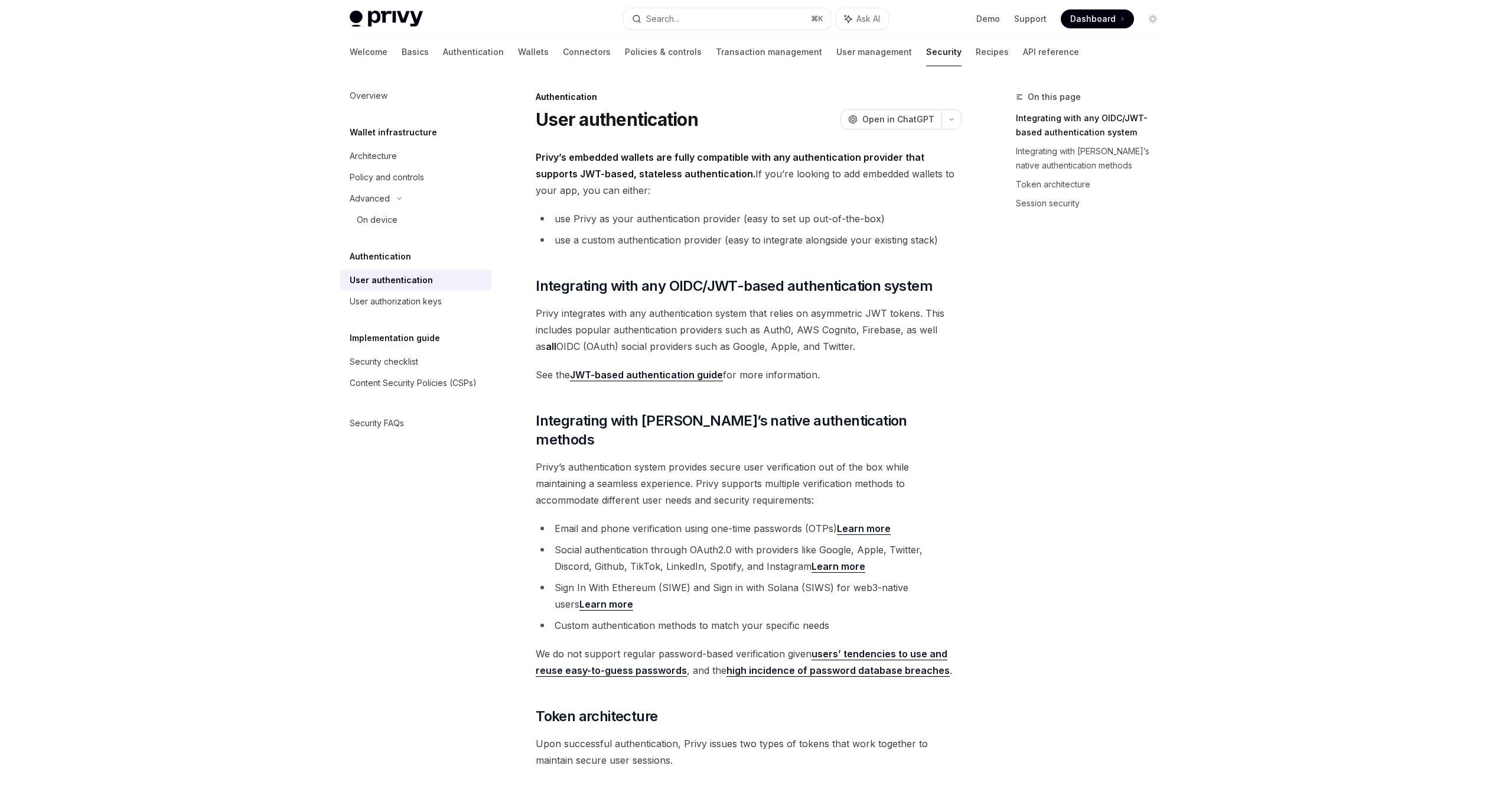
type textarea "*"
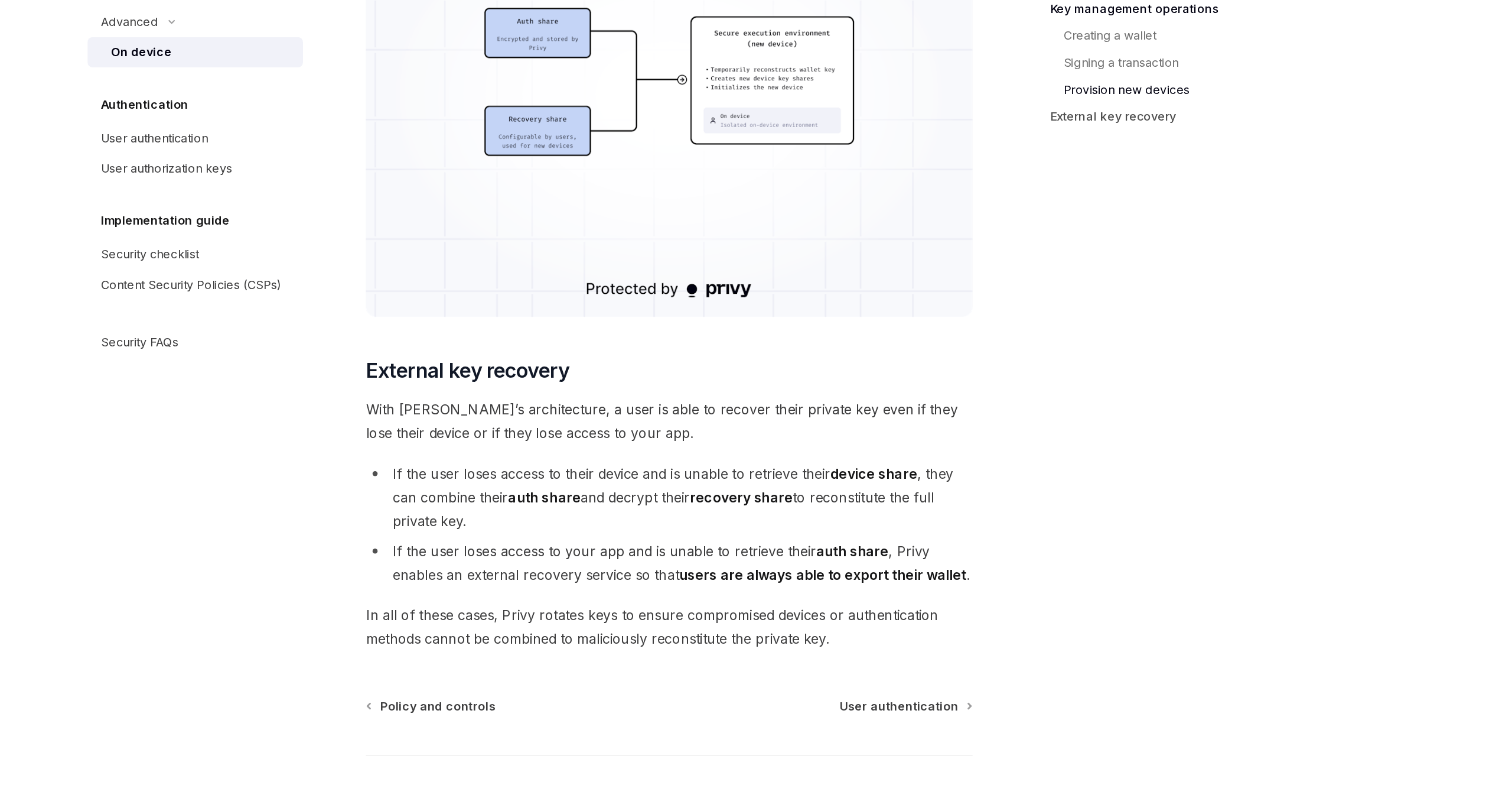
scroll to position [2991, 0]
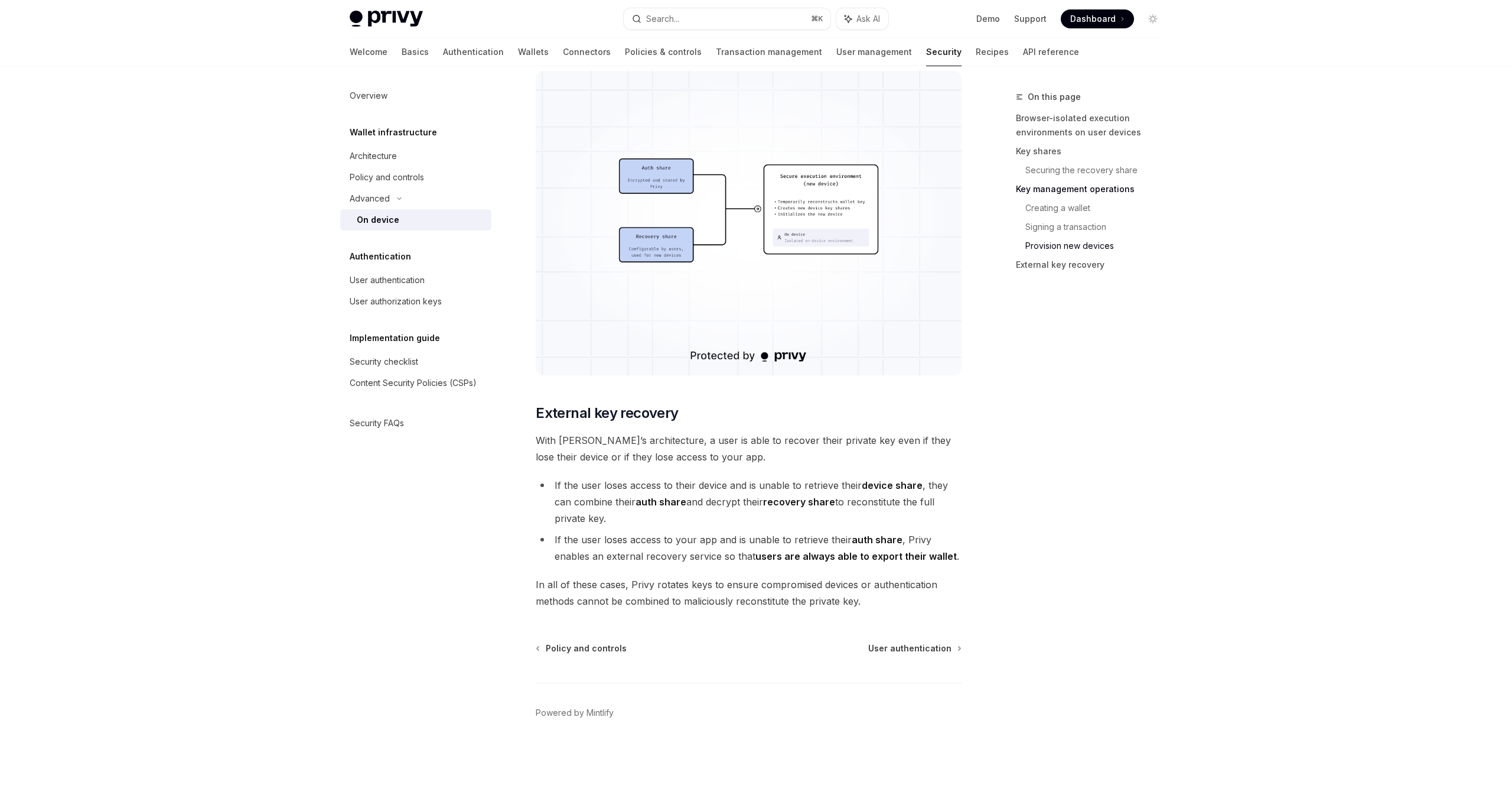
click at [803, 443] on span "With [PERSON_NAME]’s architecture, a user is able to recover their private key …" at bounding box center [748, 449] width 426 height 33
click at [855, 443] on span "With [PERSON_NAME]’s architecture, a user is able to recover their private key …" at bounding box center [748, 449] width 426 height 33
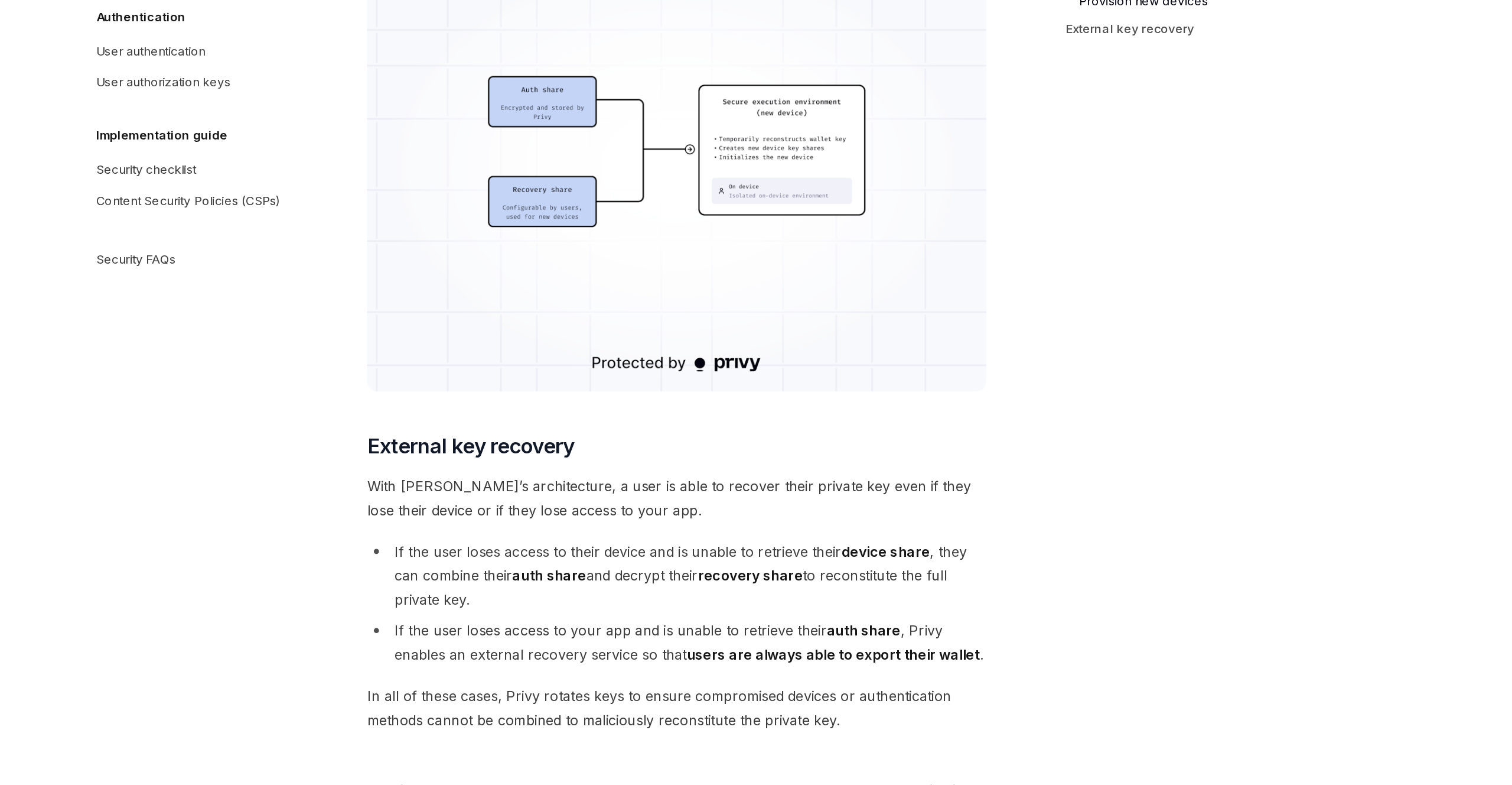
scroll to position [2850, 0]
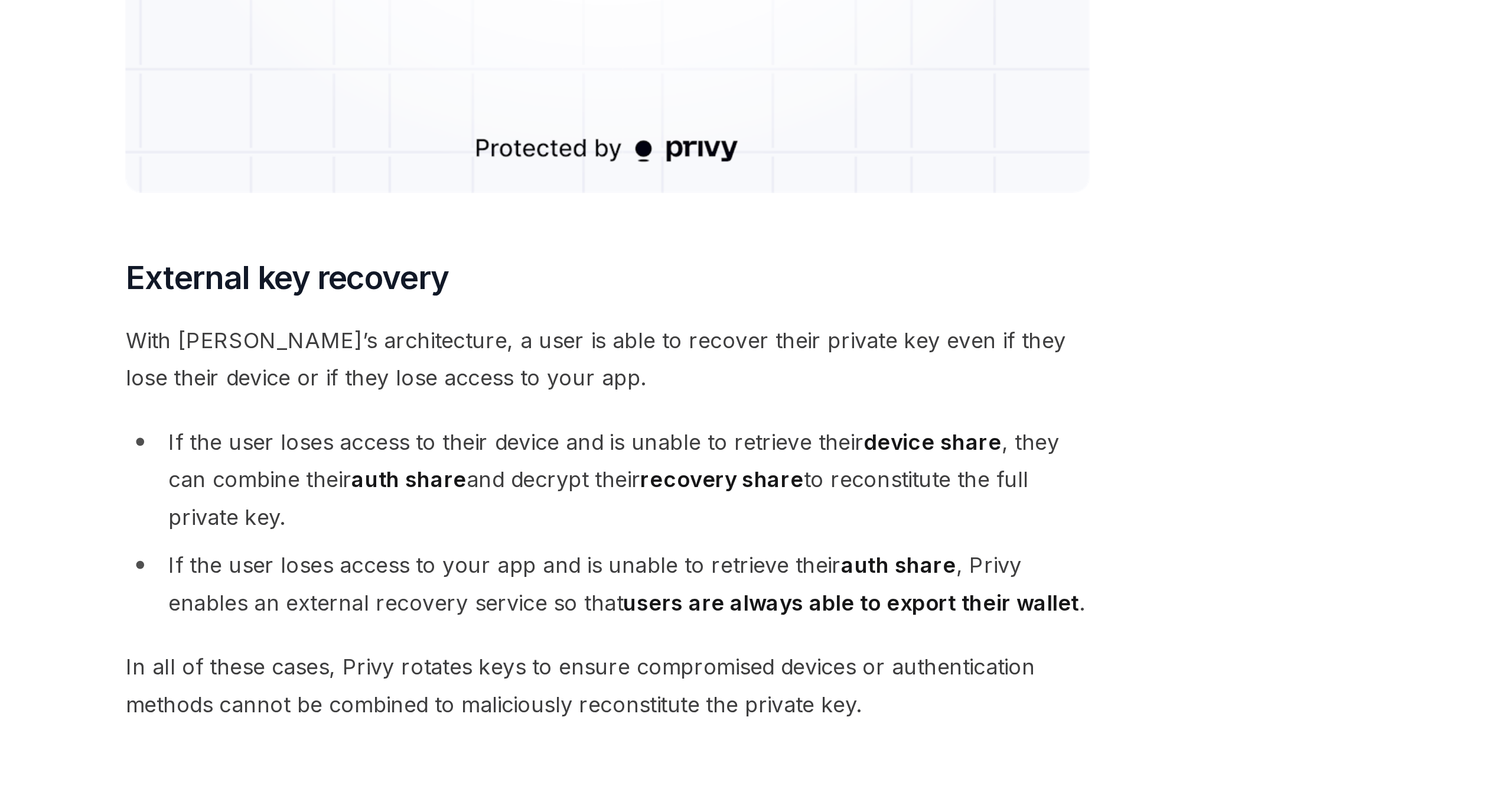
click at [804, 587] on span "With [PERSON_NAME]’s architecture, a user is able to recover their private key …" at bounding box center [748, 588] width 426 height 33
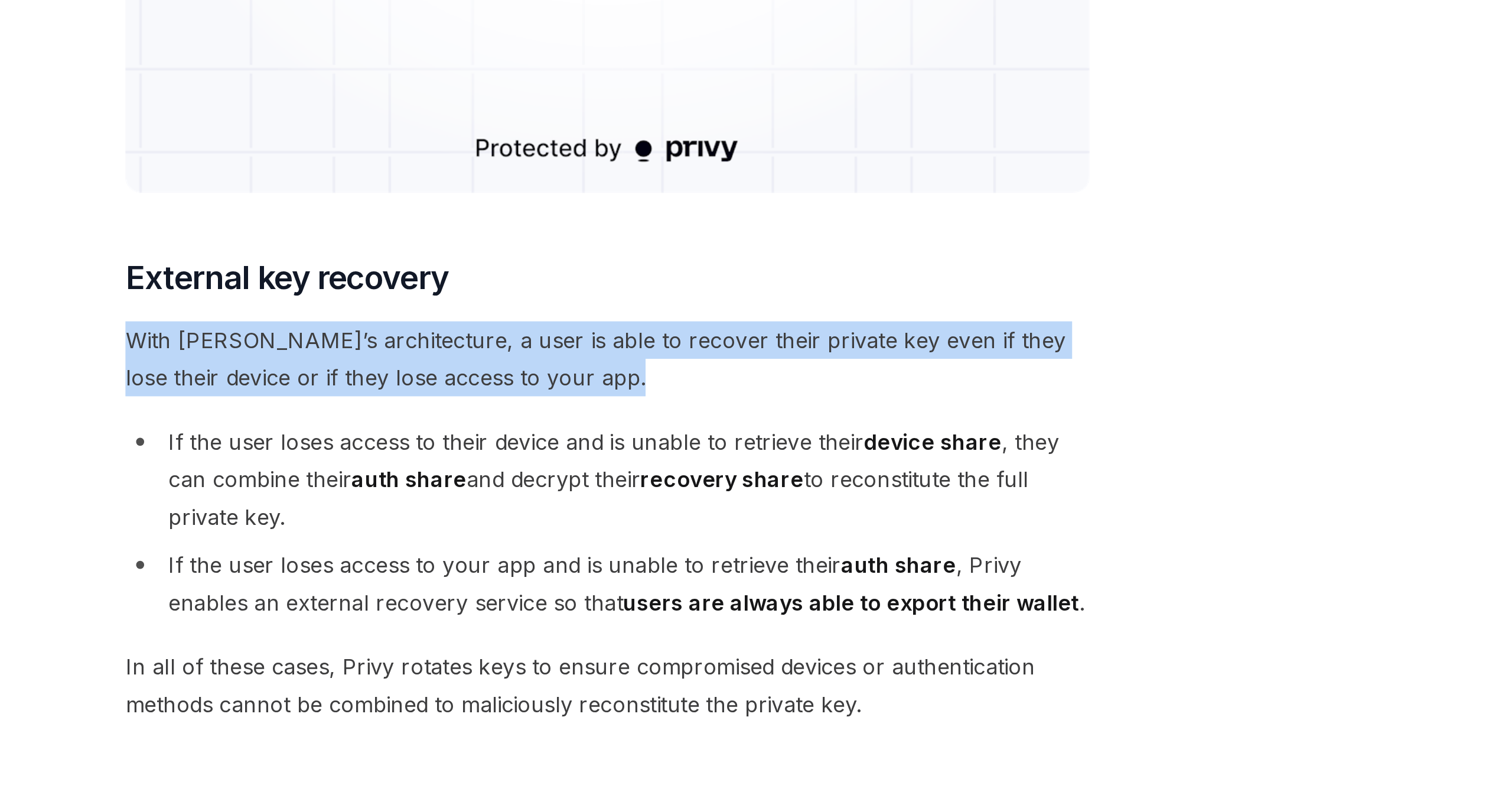
click at [804, 587] on span "With [PERSON_NAME]’s architecture, a user is able to recover their private key …" at bounding box center [748, 588] width 426 height 33
click at [798, 593] on span "With [PERSON_NAME]’s architecture, a user is able to recover their private key …" at bounding box center [748, 588] width 426 height 33
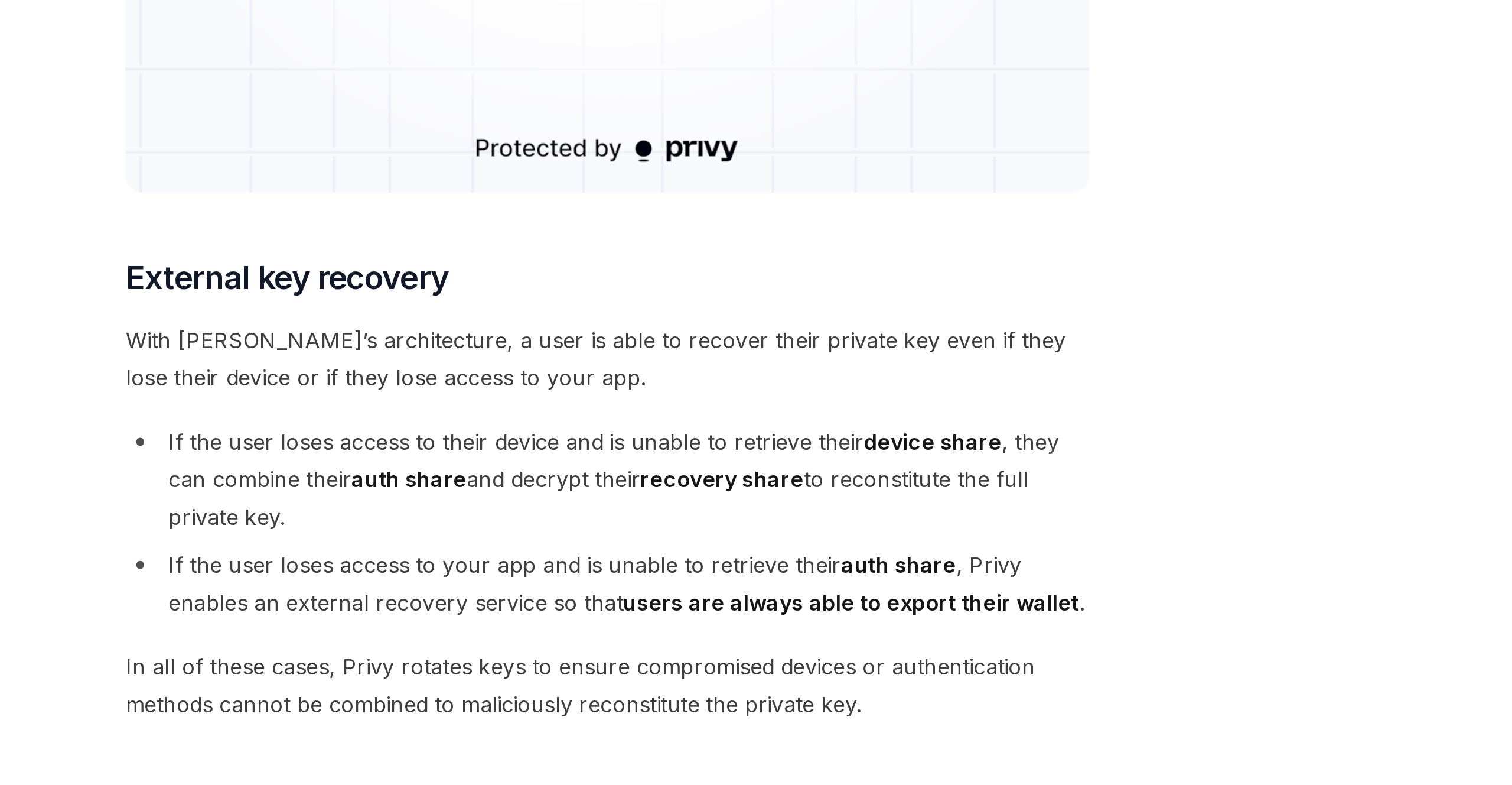
click at [798, 593] on span "With [PERSON_NAME]’s architecture, a user is able to recover their private key …" at bounding box center [748, 588] width 426 height 33
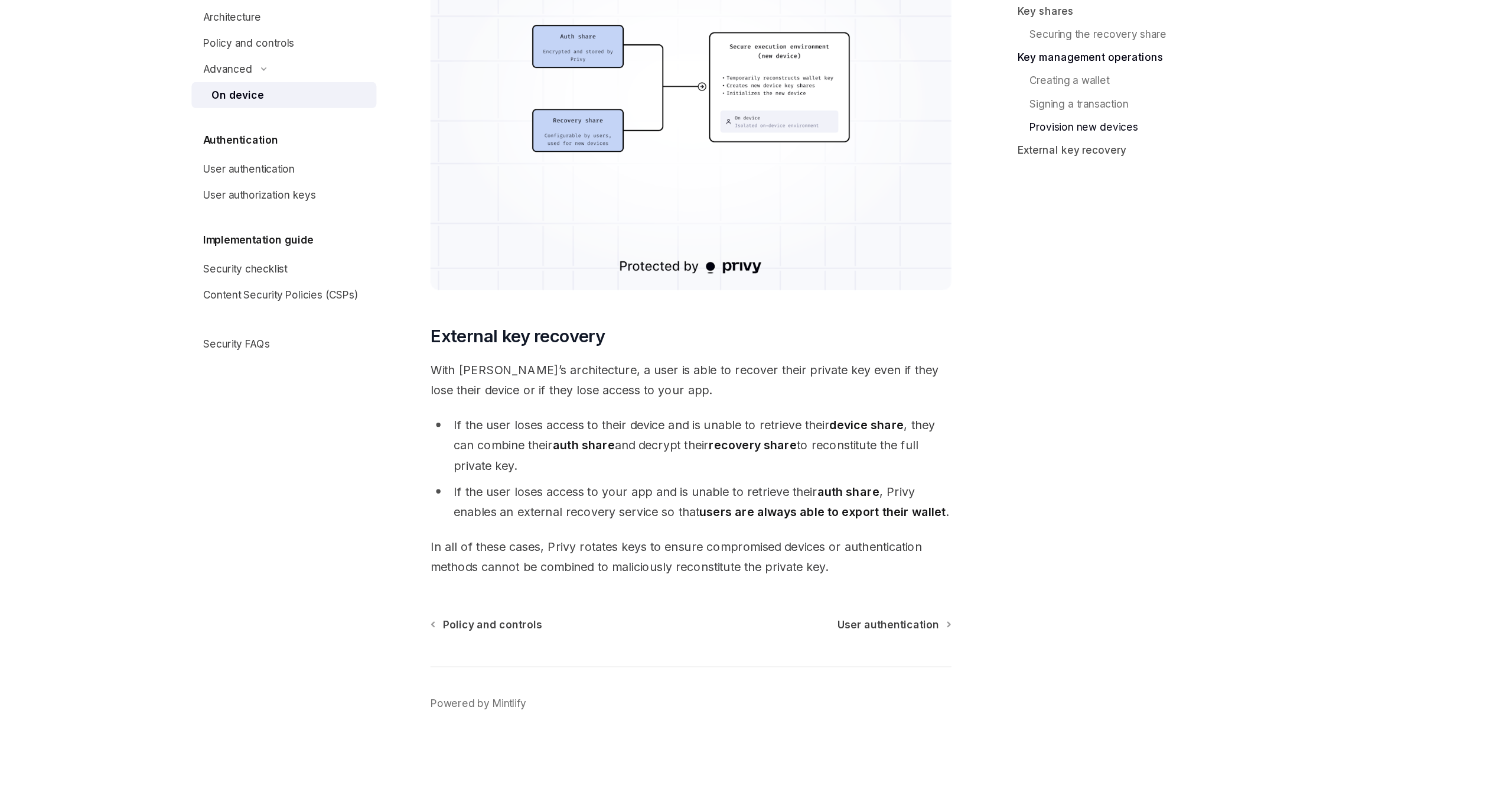
scroll to position [2991, 0]
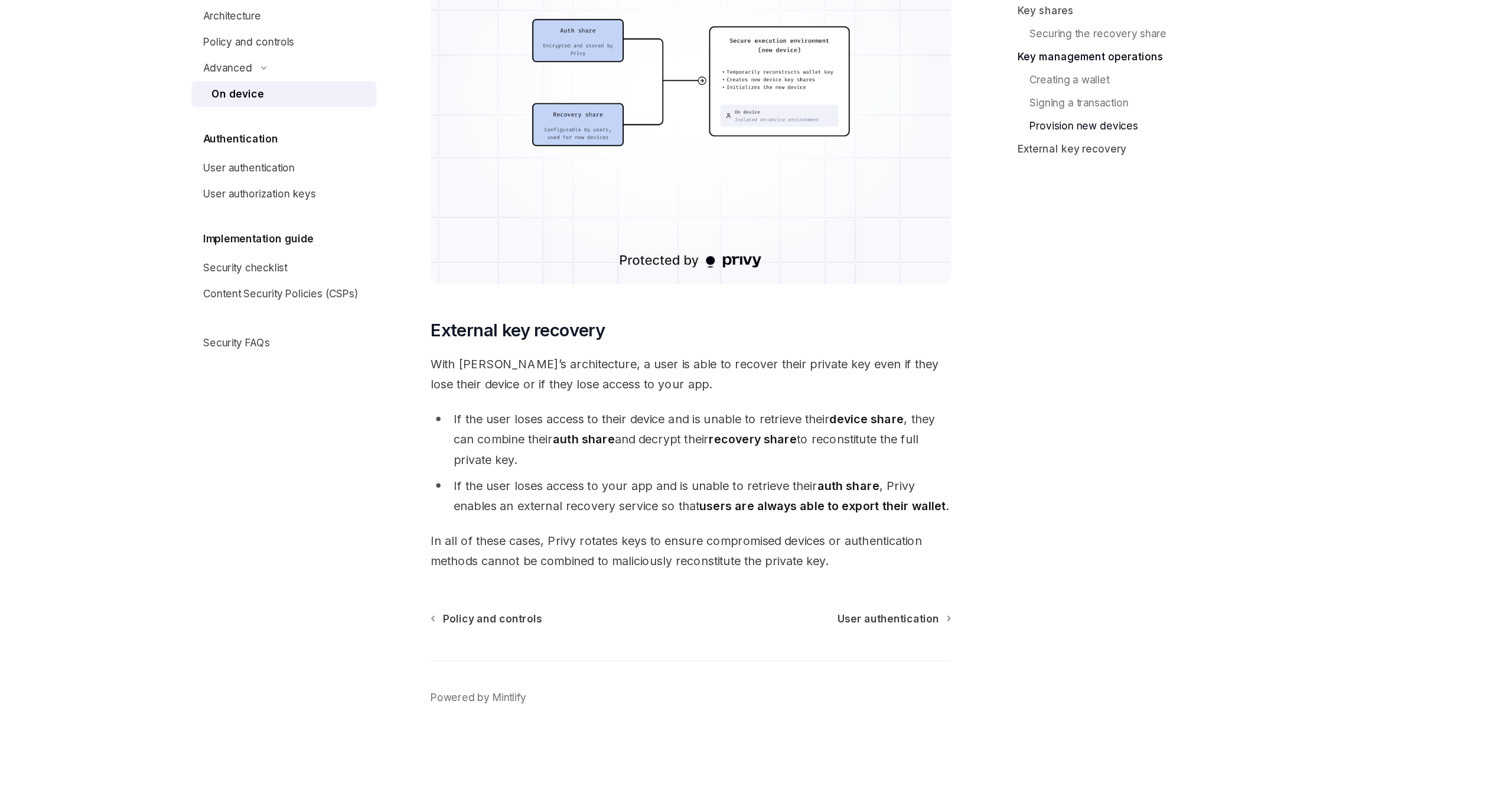
click at [904, 490] on strong "device share" at bounding box center [892, 485] width 61 height 12
